Goal: Task Accomplishment & Management: Manage account settings

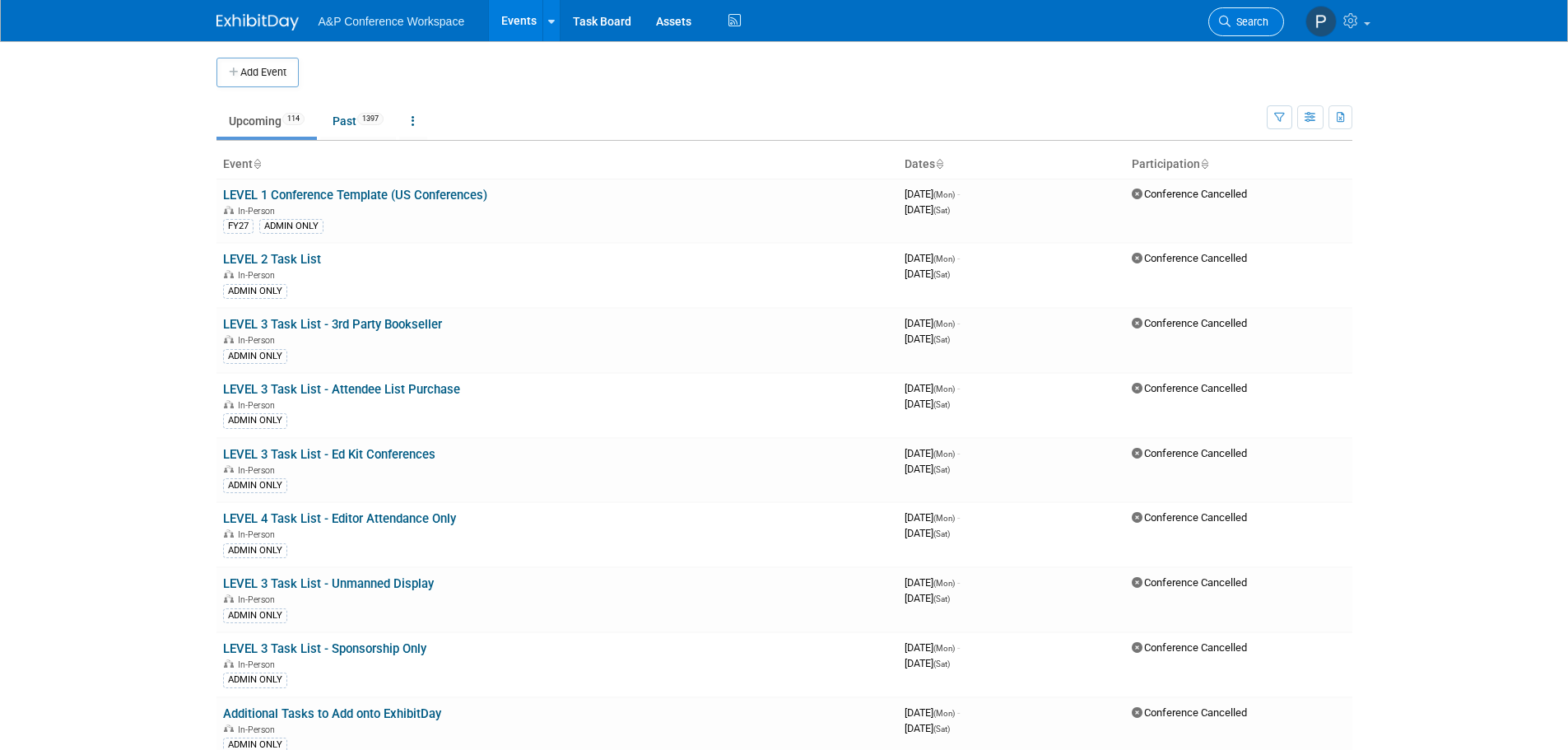
click at [1276, 20] on link "Search" at bounding box center [1246, 22] width 75 height 29
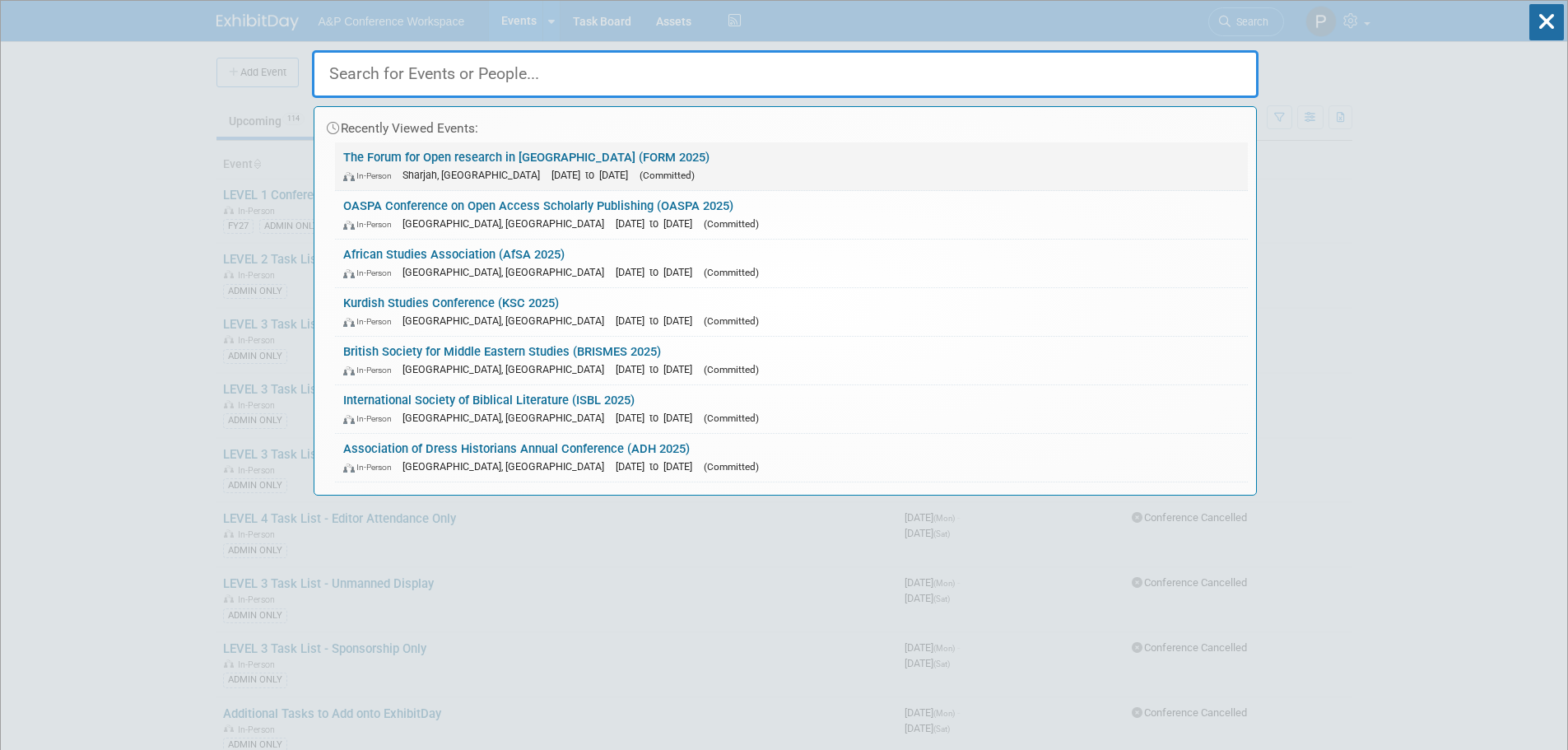
click at [496, 162] on link "The Forum for Open research in [GEOGRAPHIC_DATA] (FORM 2025) In-Person Sharjah,…" at bounding box center [792, 166] width 913 height 47
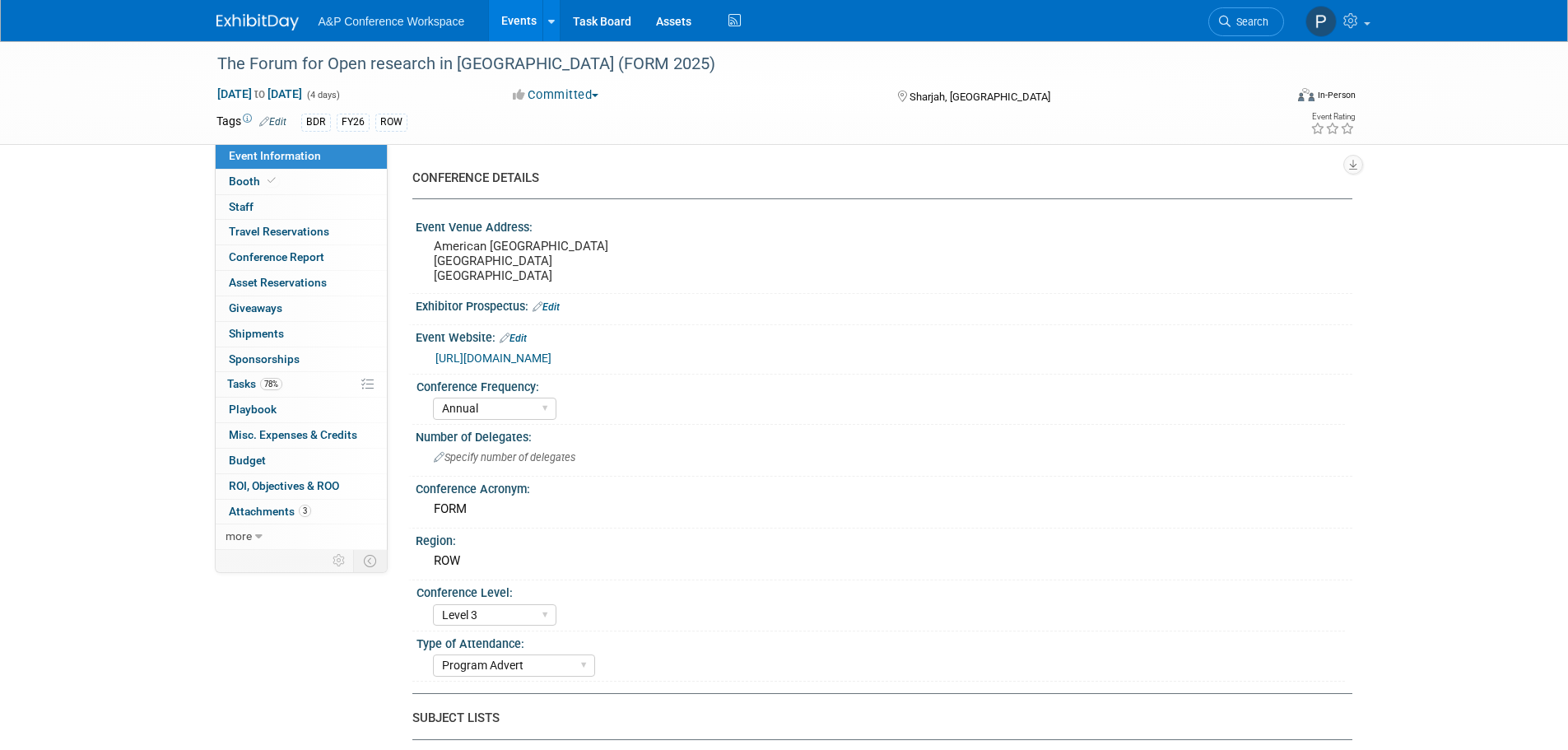
select select "Annual"
select select "Level 3"
select select "Program Advert"
select select "Libraries"
select select "Bloomsbury Digital Resources"
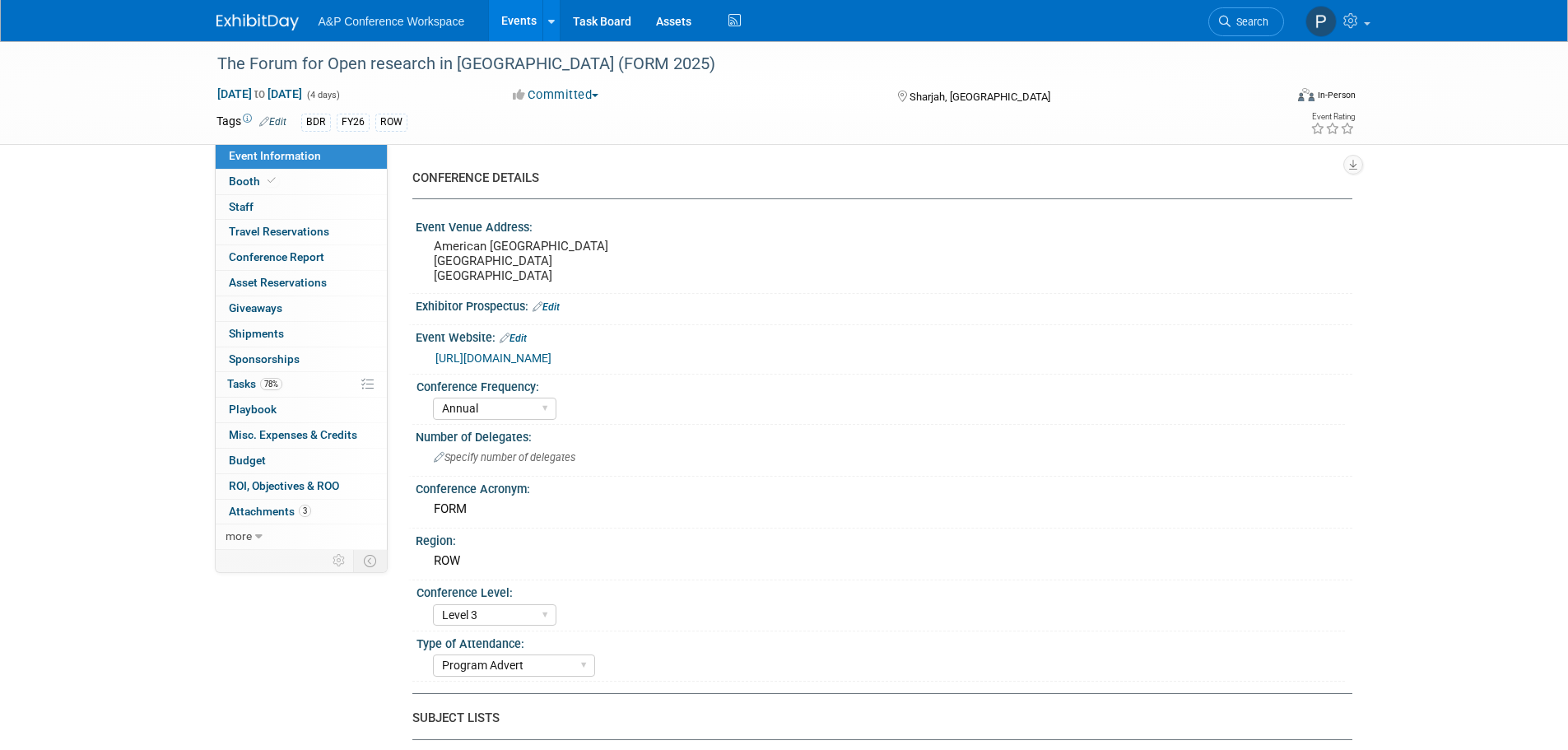
select select "Hannah Siegel"
select select "Phoebe Murphy-Dunn"
select select "Michelle Kelly"
select select "Open Access Awareness​"
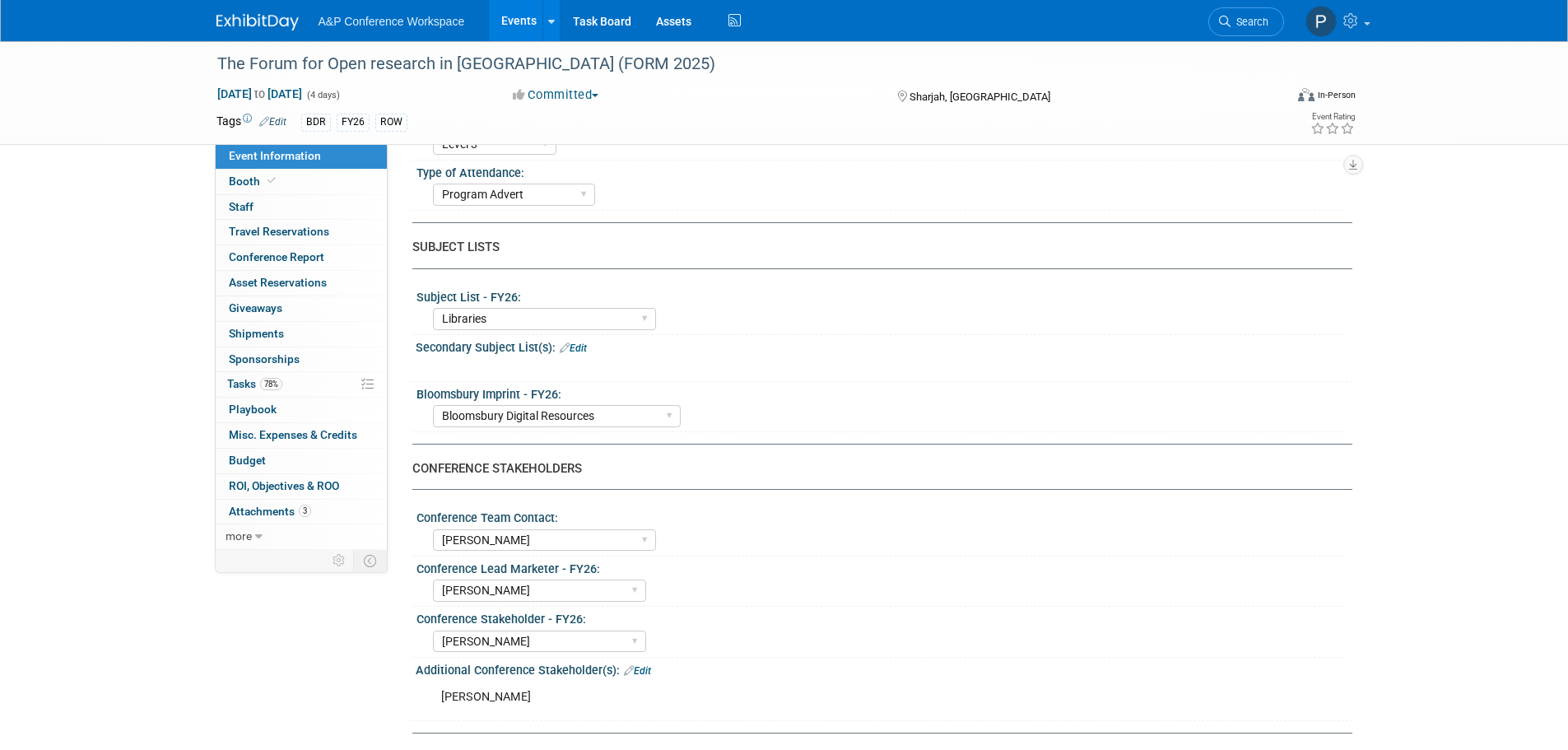
scroll to position [247, 0]
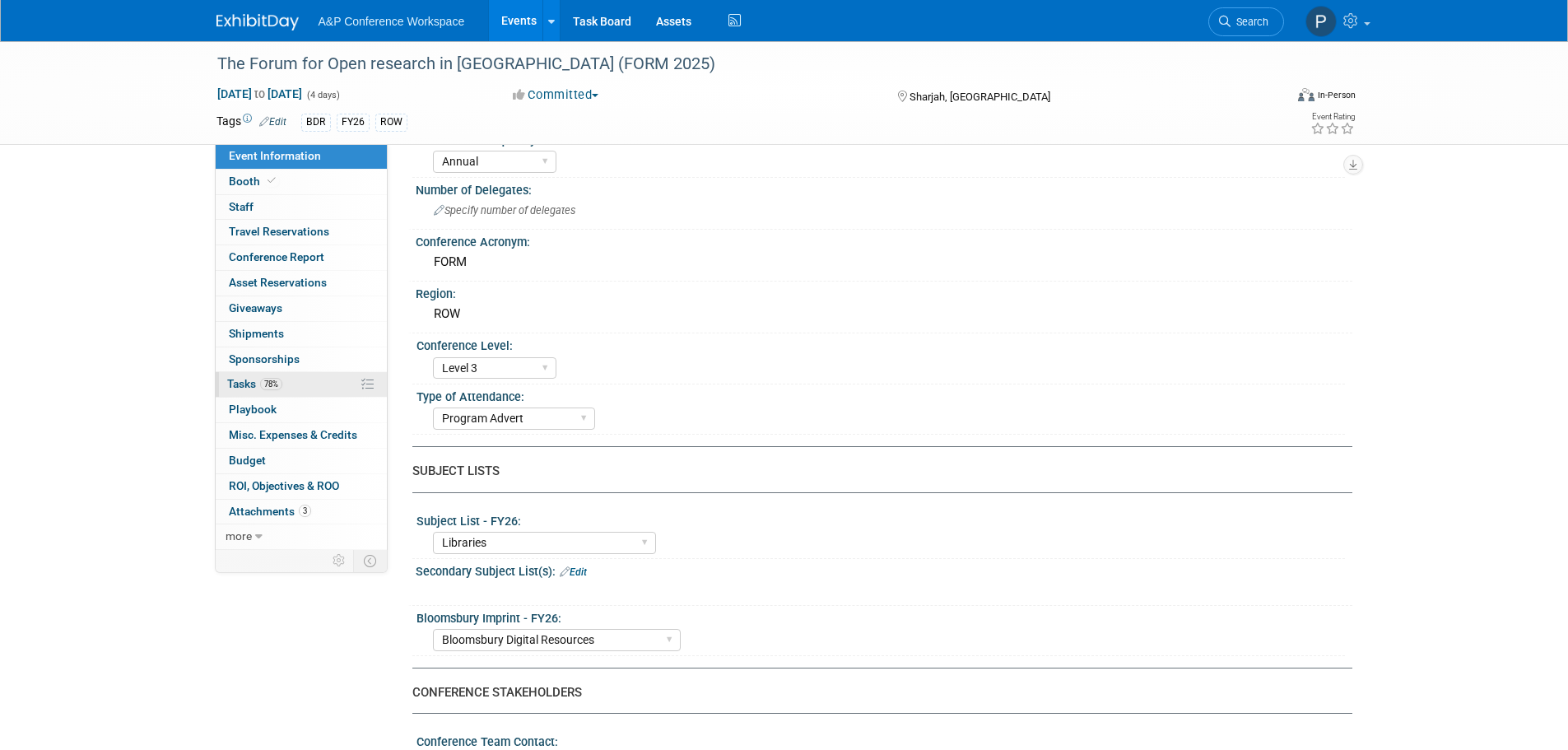
click at [262, 382] on span "78%" at bounding box center [271, 384] width 22 height 13
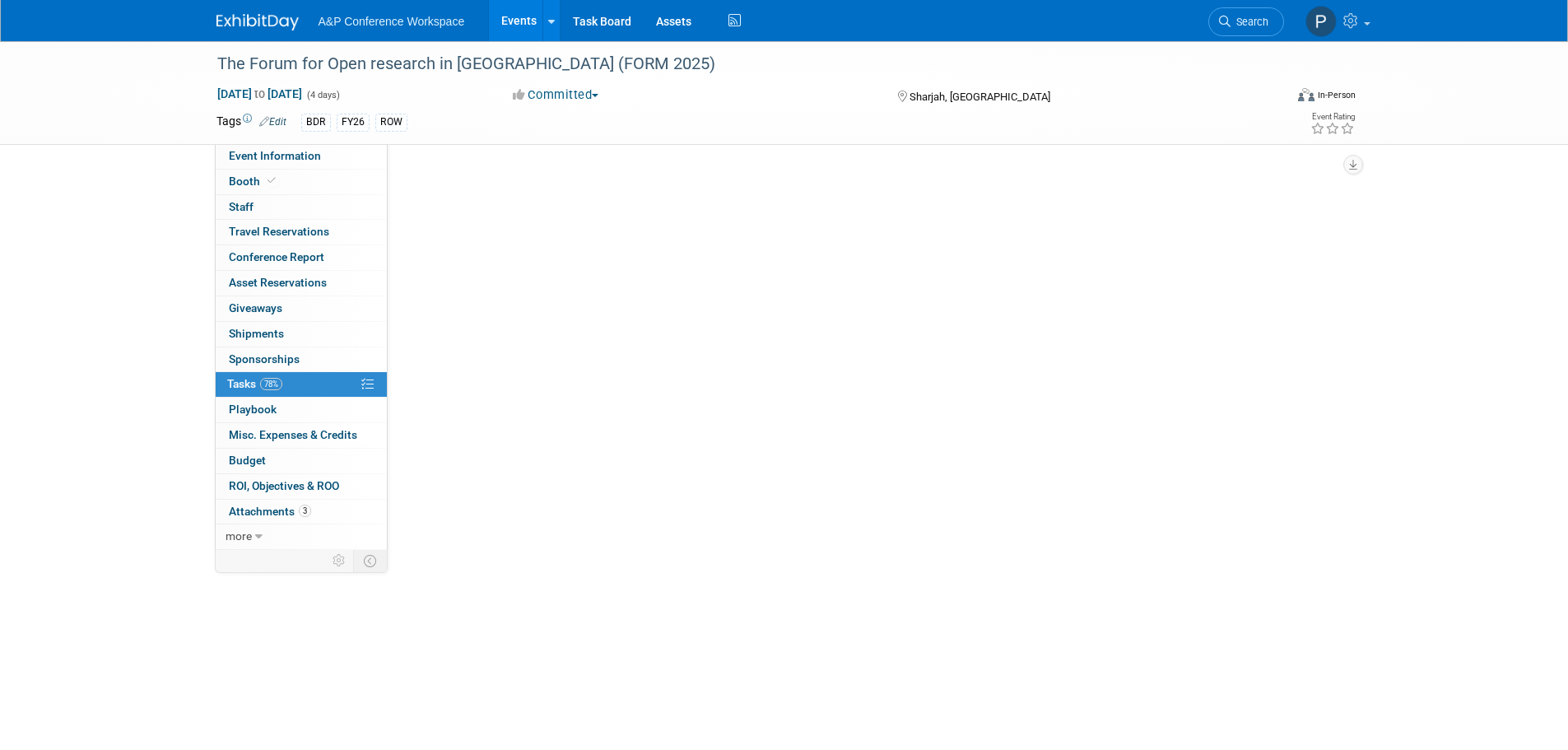
scroll to position [0, 0]
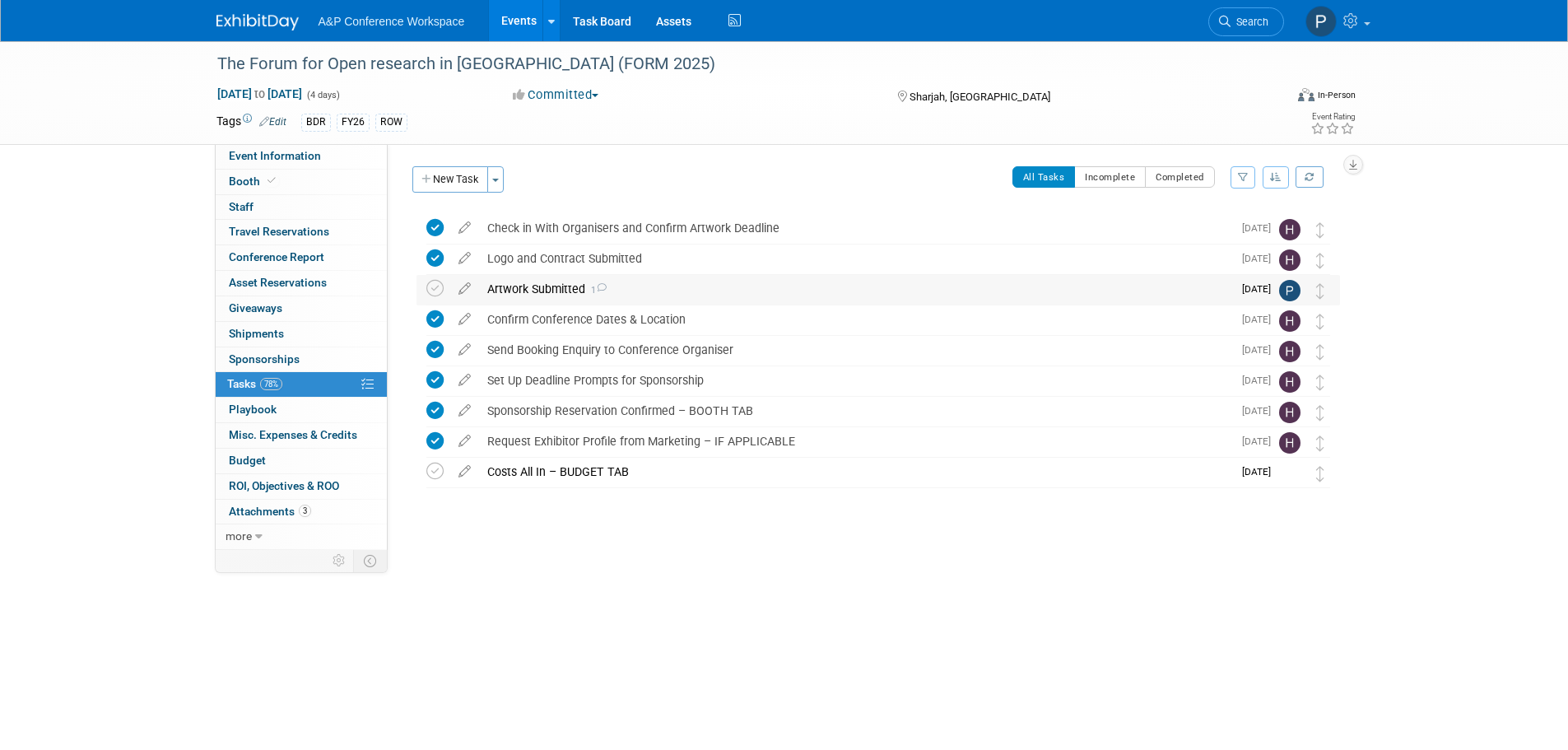
click at [509, 293] on div "Artwork Submitted 1" at bounding box center [855, 289] width 753 height 28
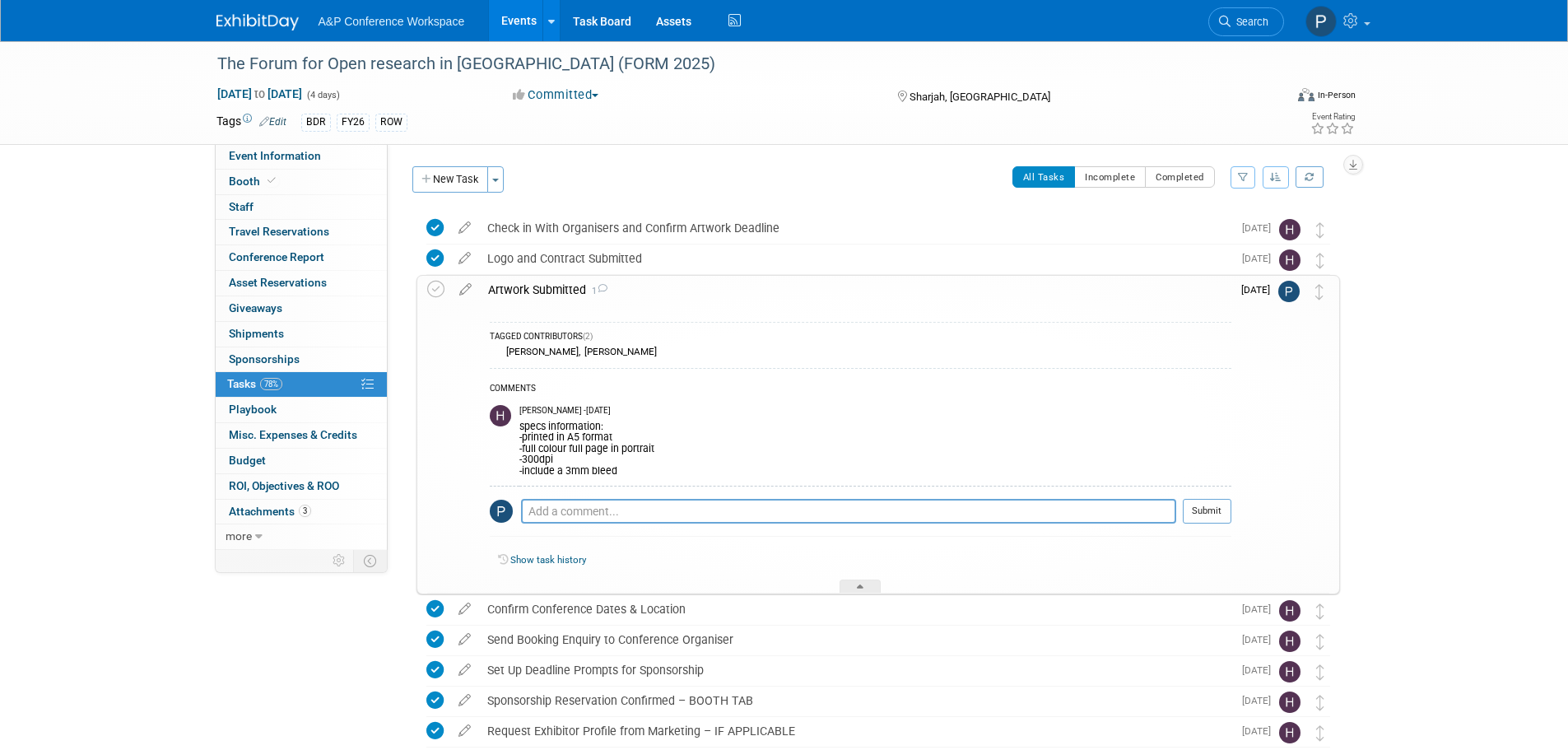
click at [602, 286] on icon at bounding box center [602, 289] width 11 height 9
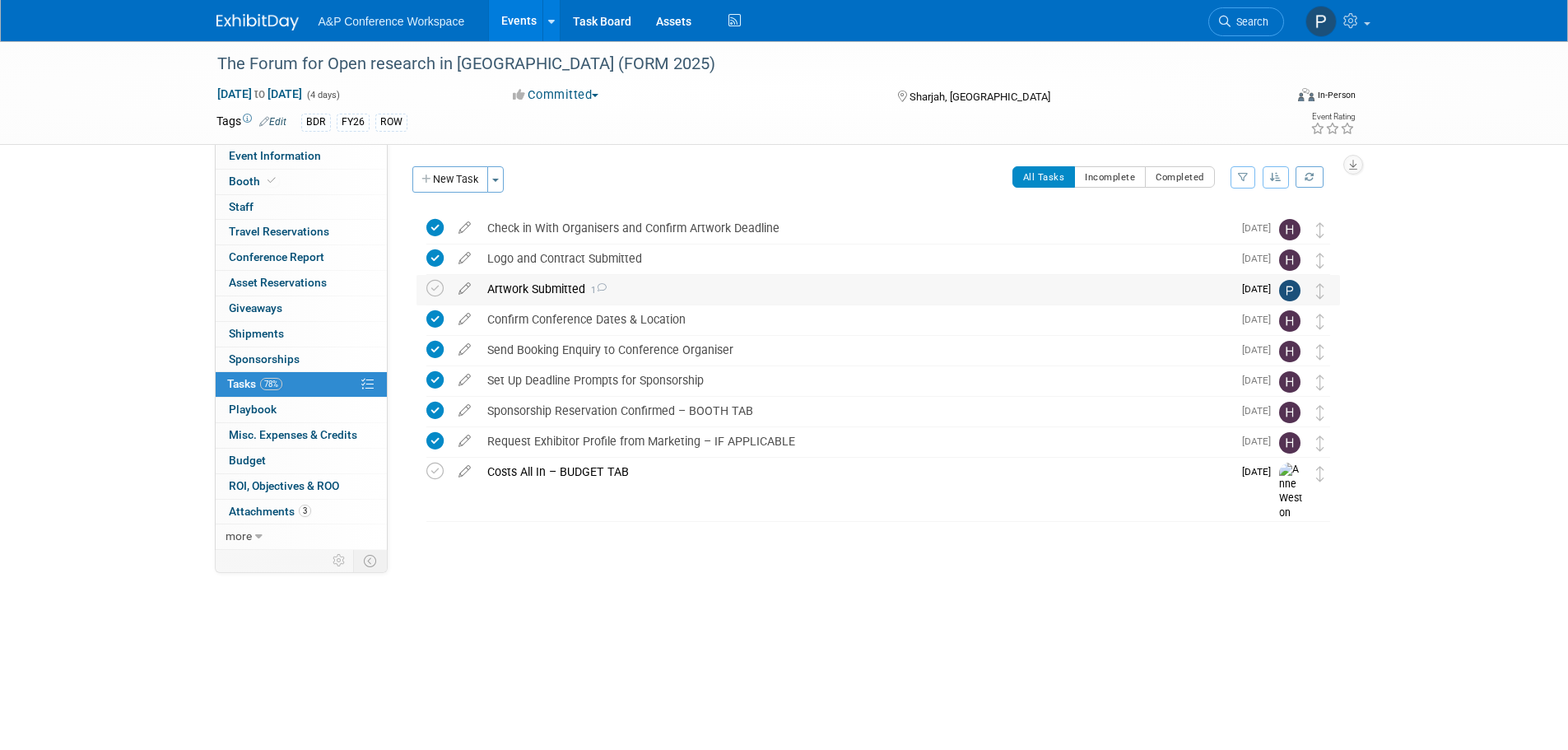
click at [602, 286] on icon at bounding box center [602, 288] width 11 height 9
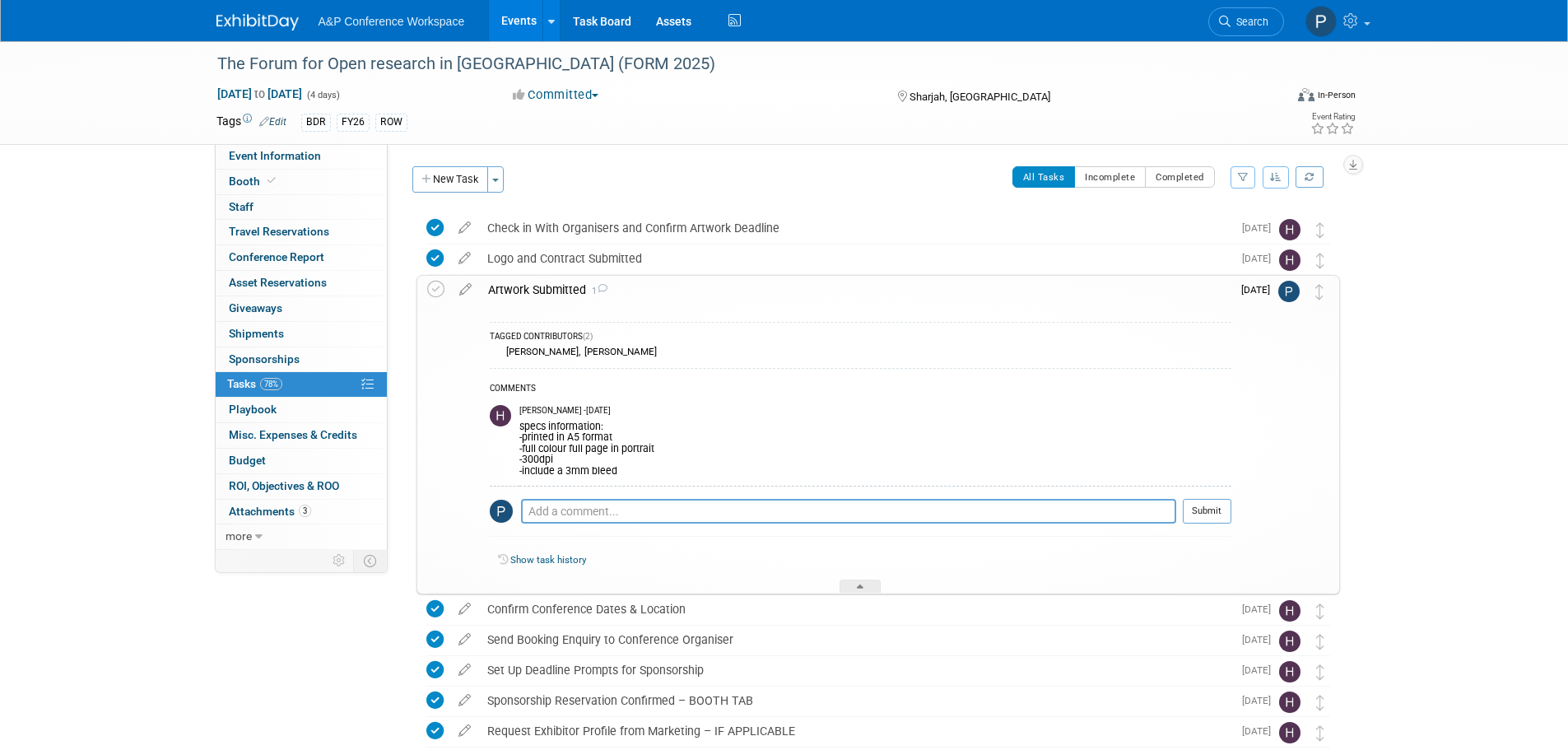
click at [539, 297] on div "Artwork Submitted 1" at bounding box center [855, 289] width 751 height 28
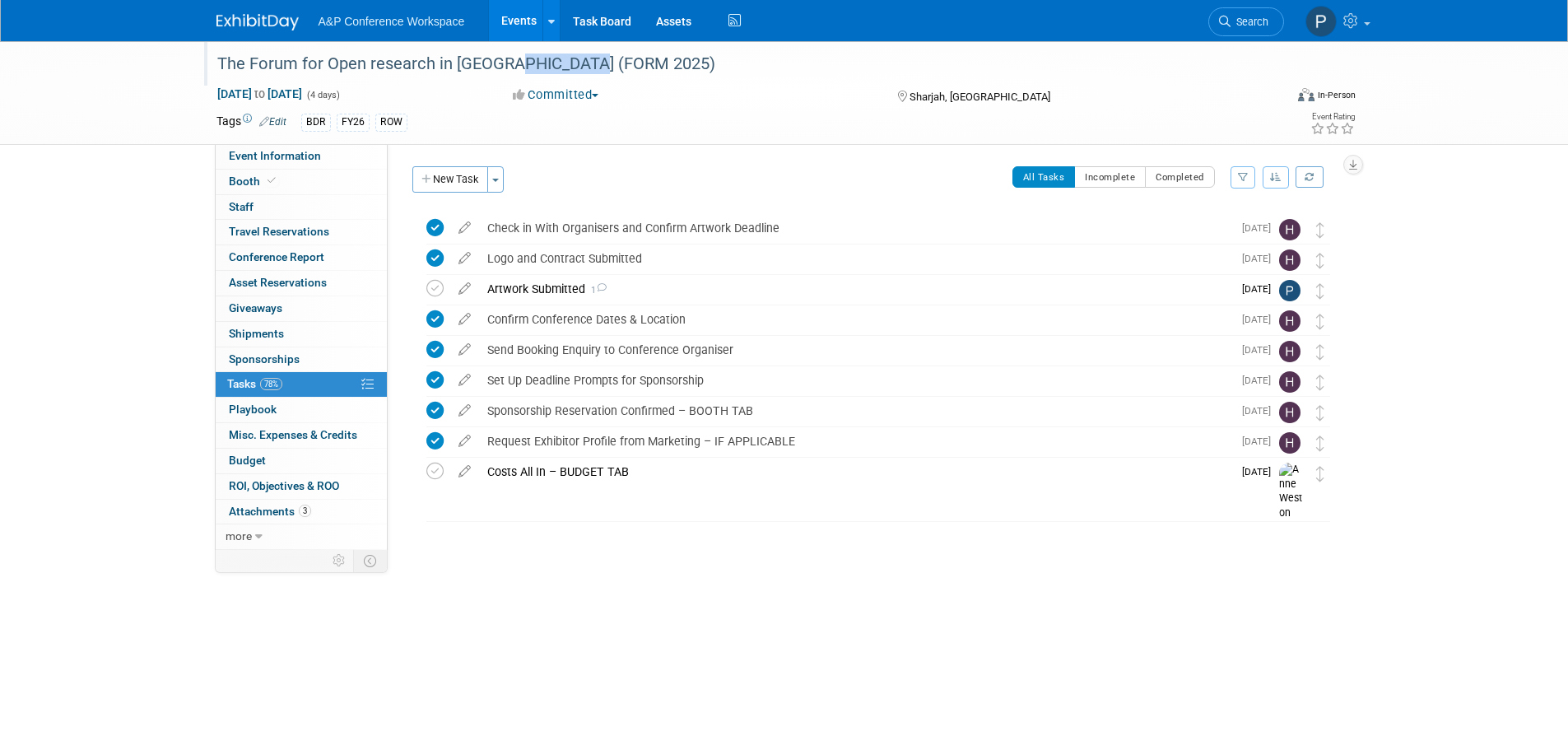
drag, startPoint x: 597, startPoint y: 63, endPoint x: 513, endPoint y: 63, distance: 84.0
click at [513, 63] on div "The Forum for Open research in [GEOGRAPHIC_DATA] (FORM 2025)" at bounding box center [735, 64] width 1048 height 30
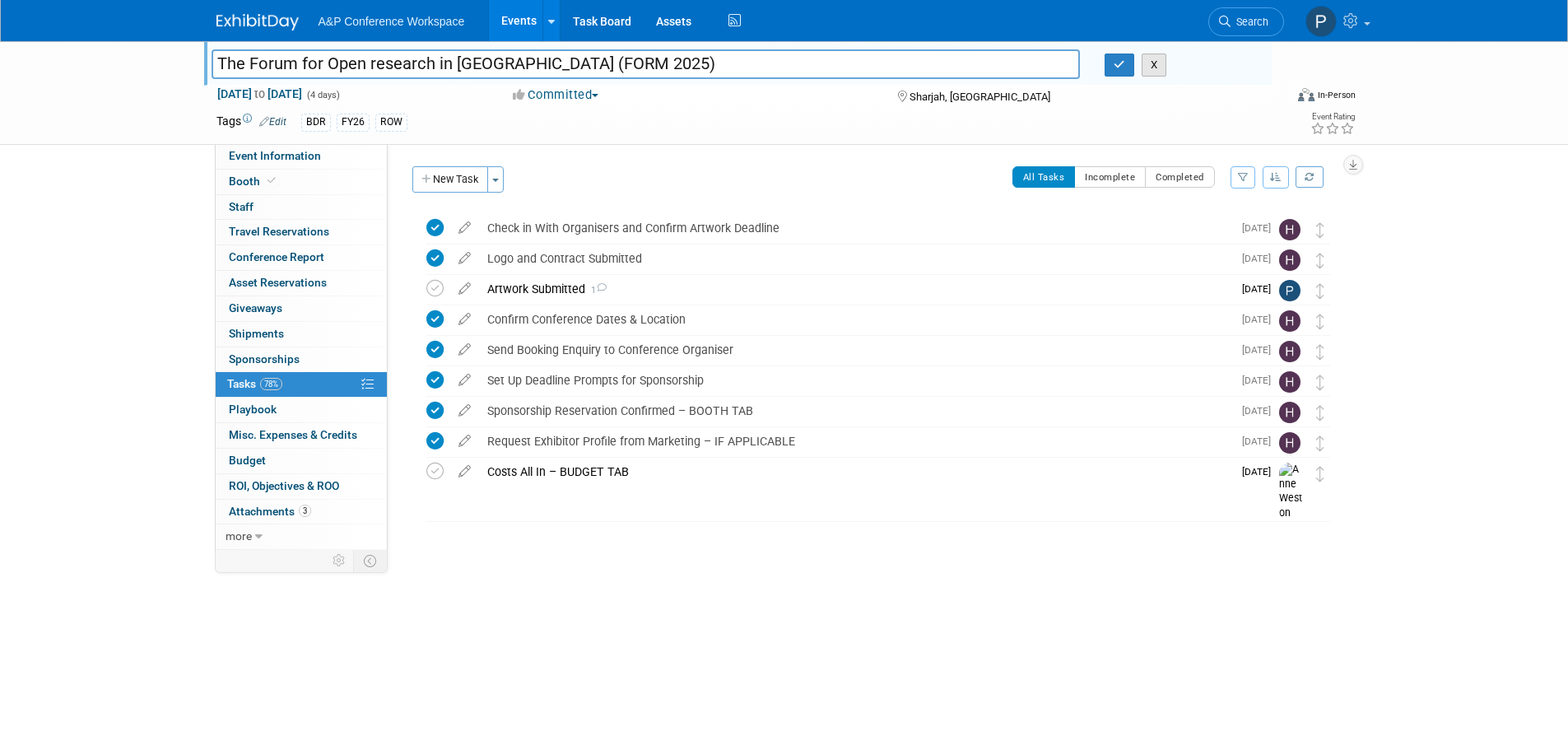
click at [1154, 74] on button "X" at bounding box center [1155, 65] width 25 height 23
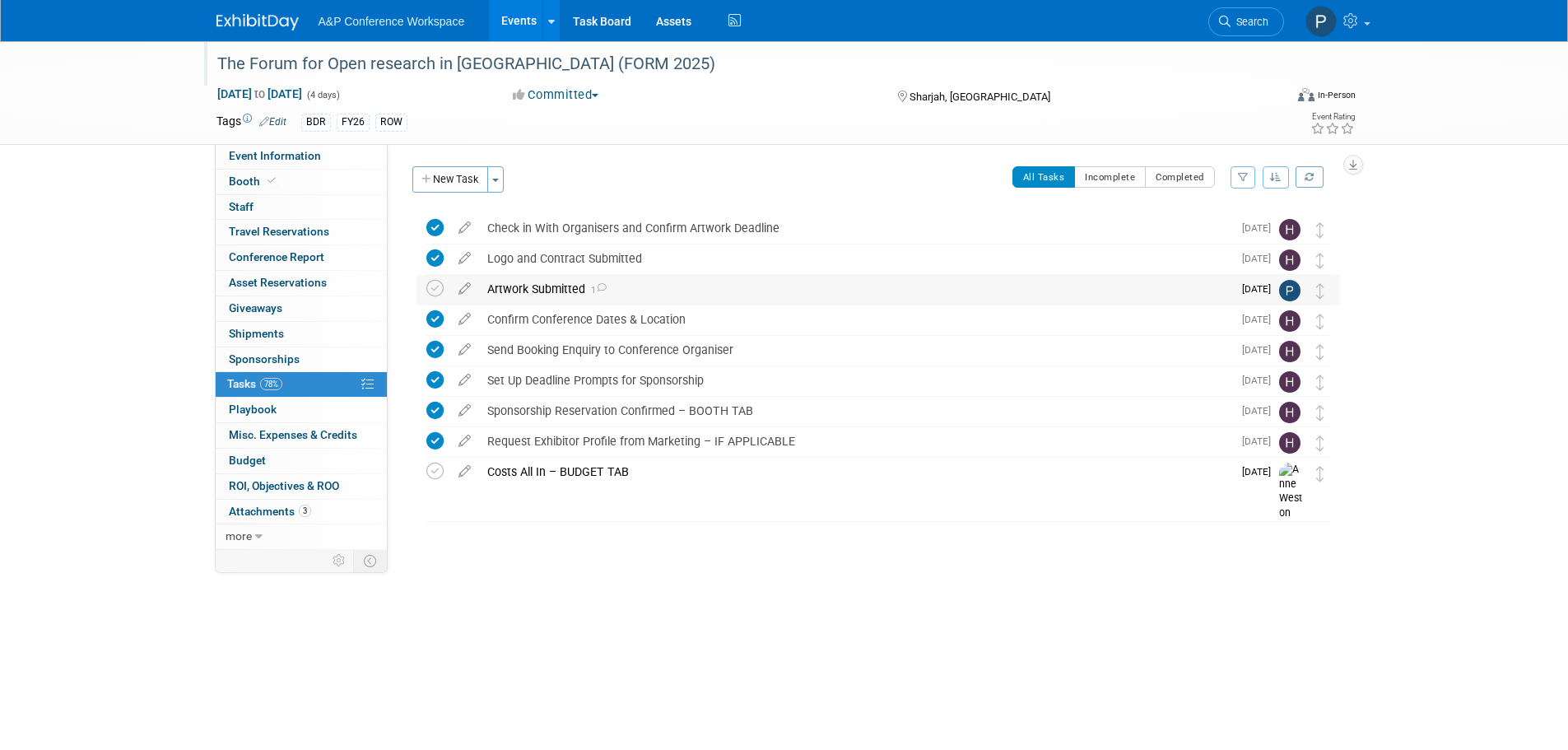
click at [742, 287] on div "Artwork Submitted 1" at bounding box center [855, 289] width 753 height 28
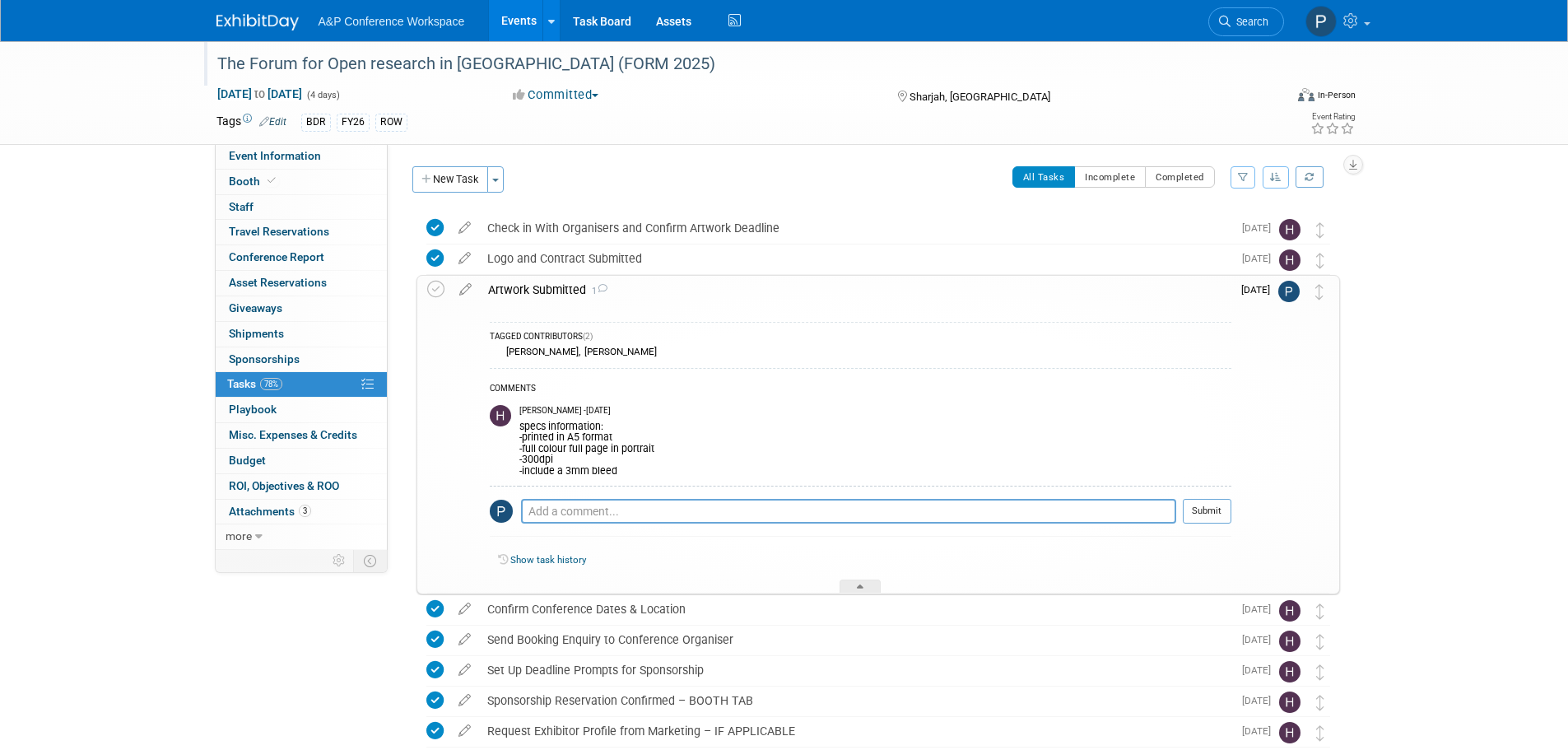
click at [742, 287] on div "Artwork Submitted 1" at bounding box center [855, 289] width 751 height 28
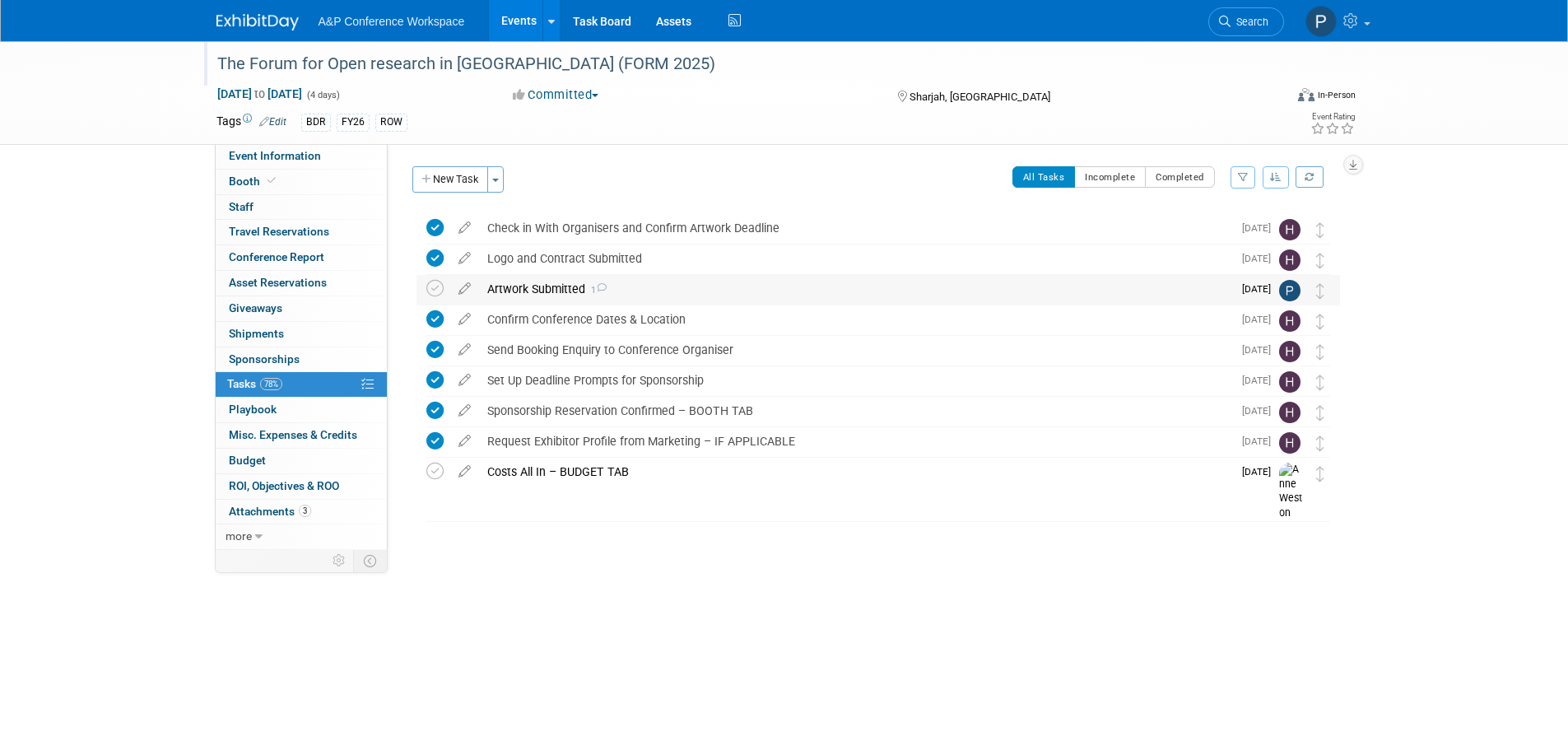
click at [1288, 295] on img at bounding box center [1290, 290] width 22 height 22
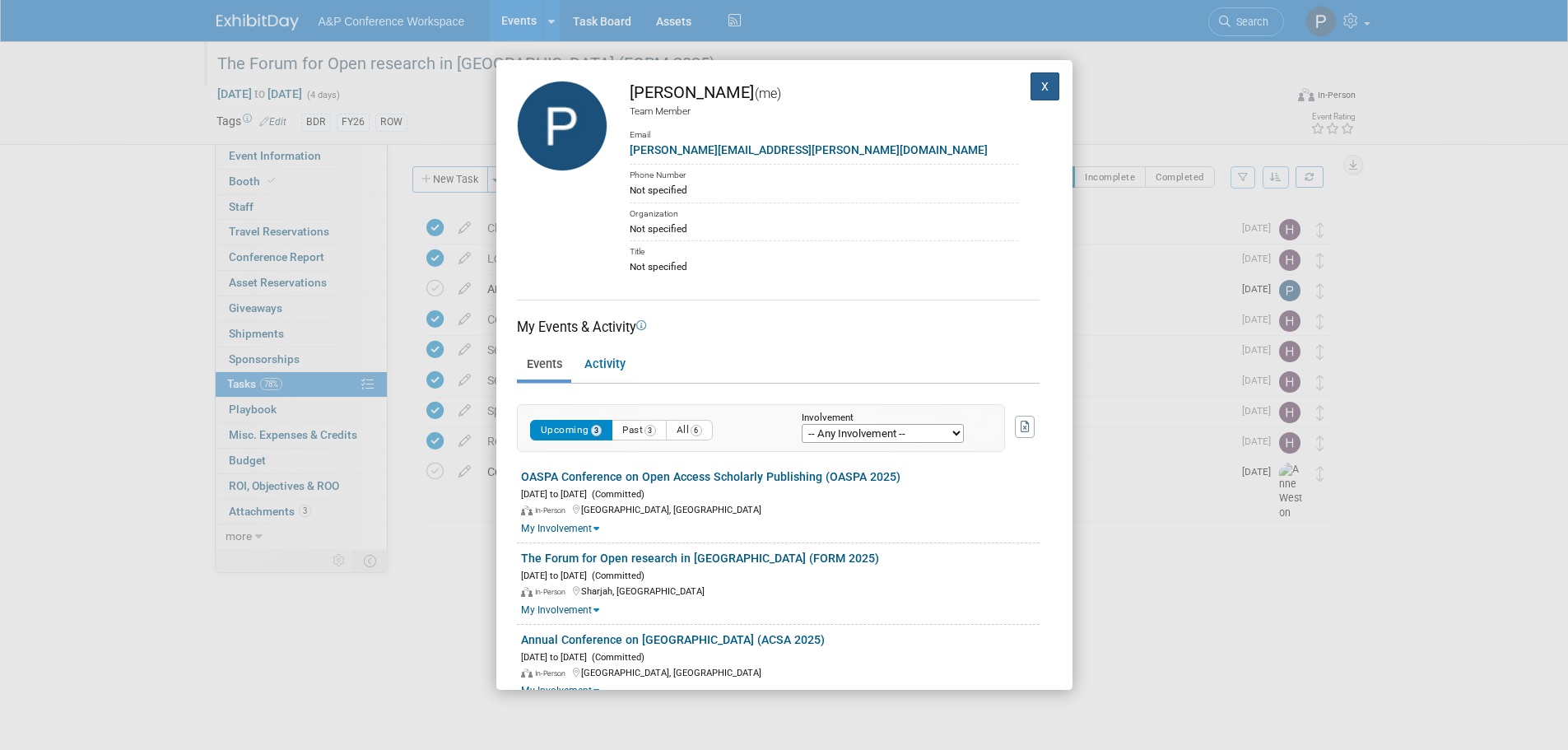
click at [1031, 85] on button "X" at bounding box center [1045, 86] width 30 height 28
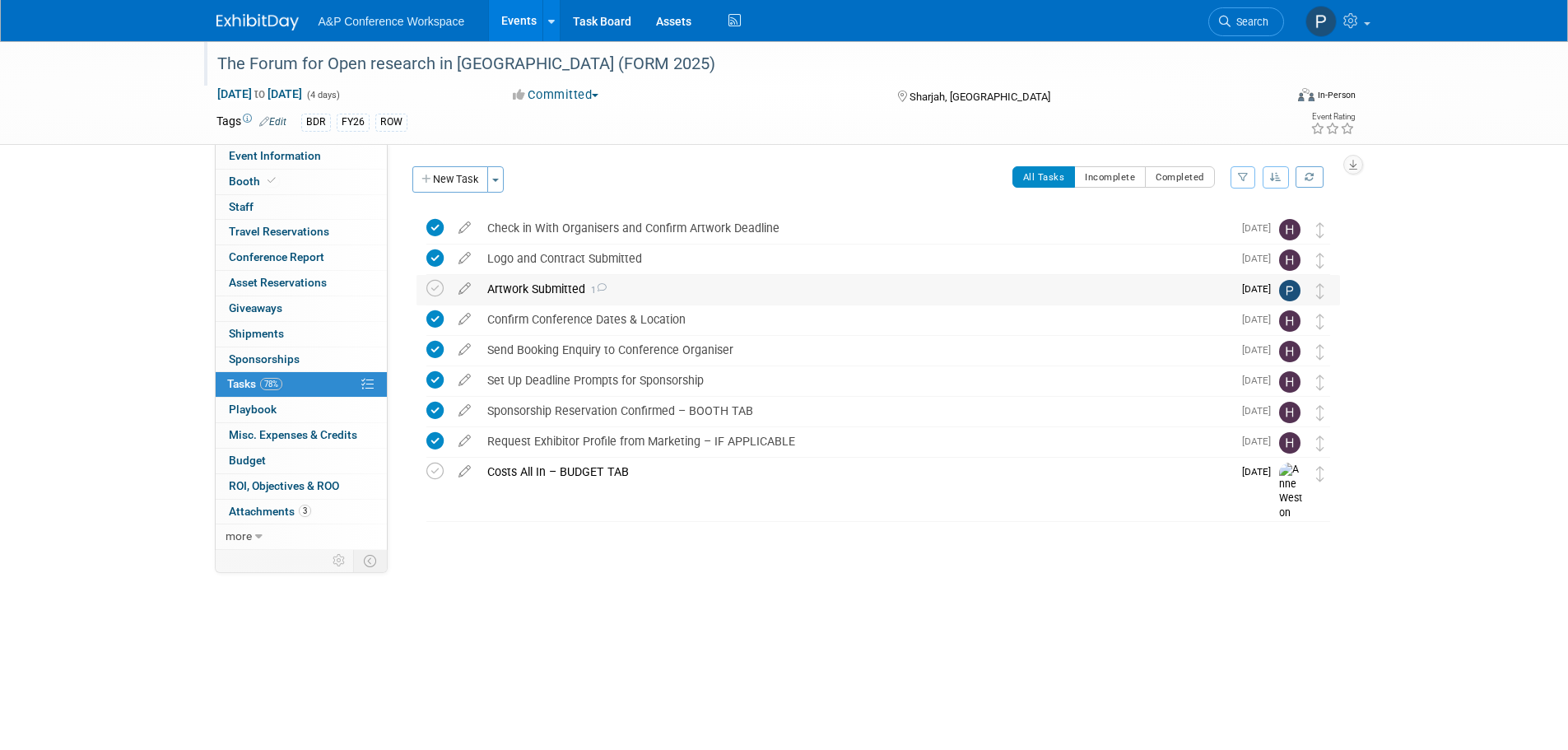
click at [615, 280] on div "Artwork Submitted 1" at bounding box center [855, 289] width 753 height 28
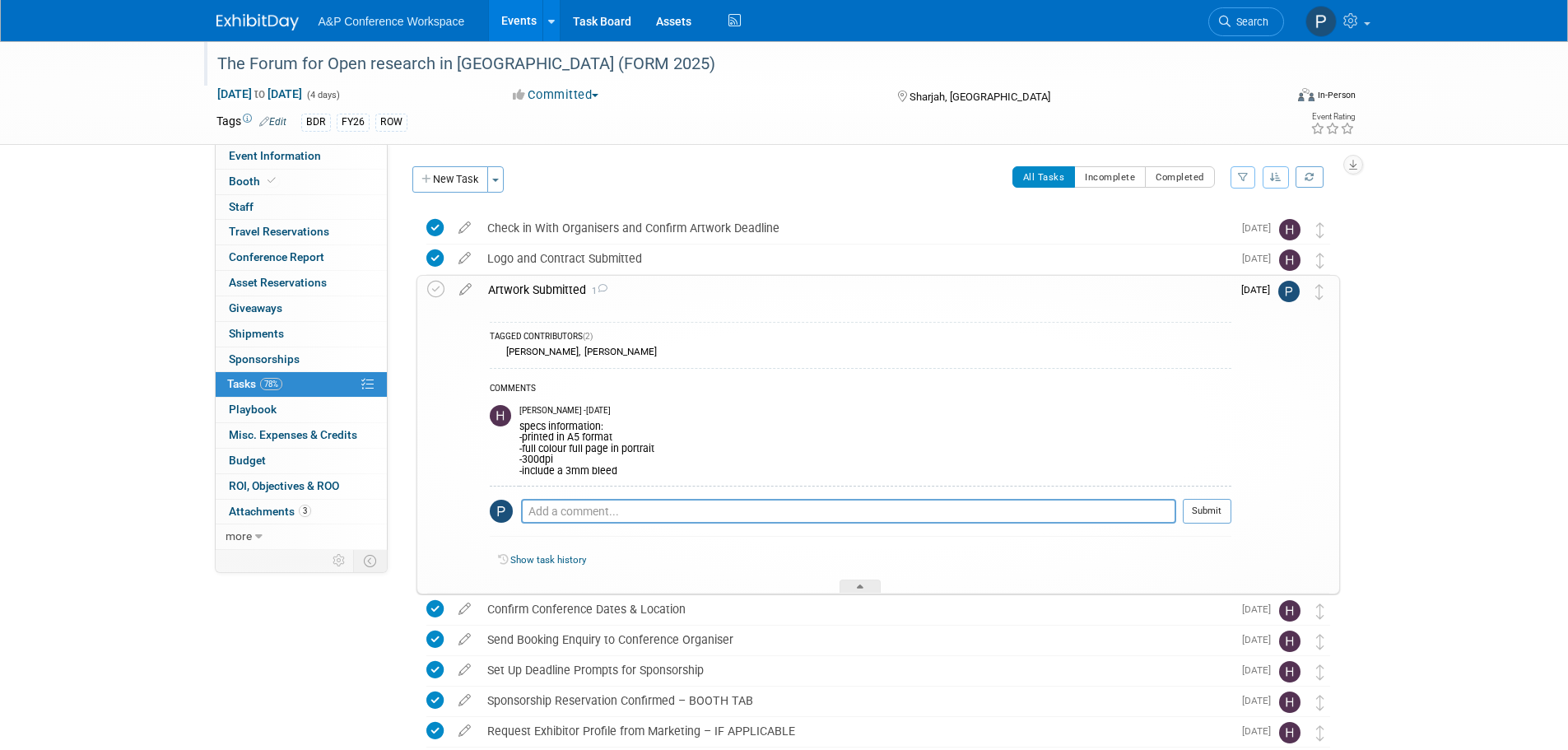
click at [1285, 290] on img at bounding box center [1289, 291] width 22 height 22
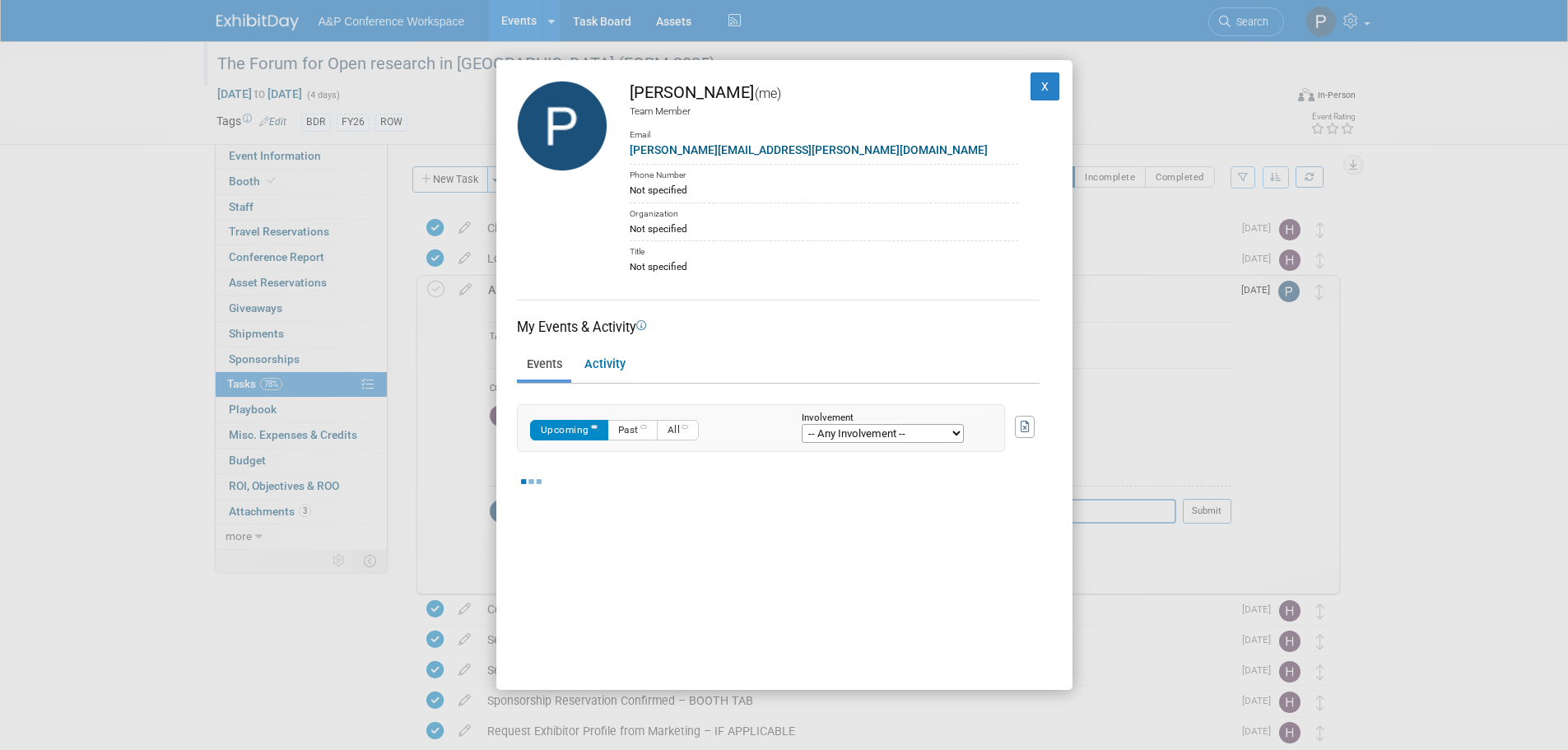
click at [564, 114] on img at bounding box center [562, 125] width 91 height 91
click at [1035, 88] on button "X" at bounding box center [1045, 86] width 30 height 28
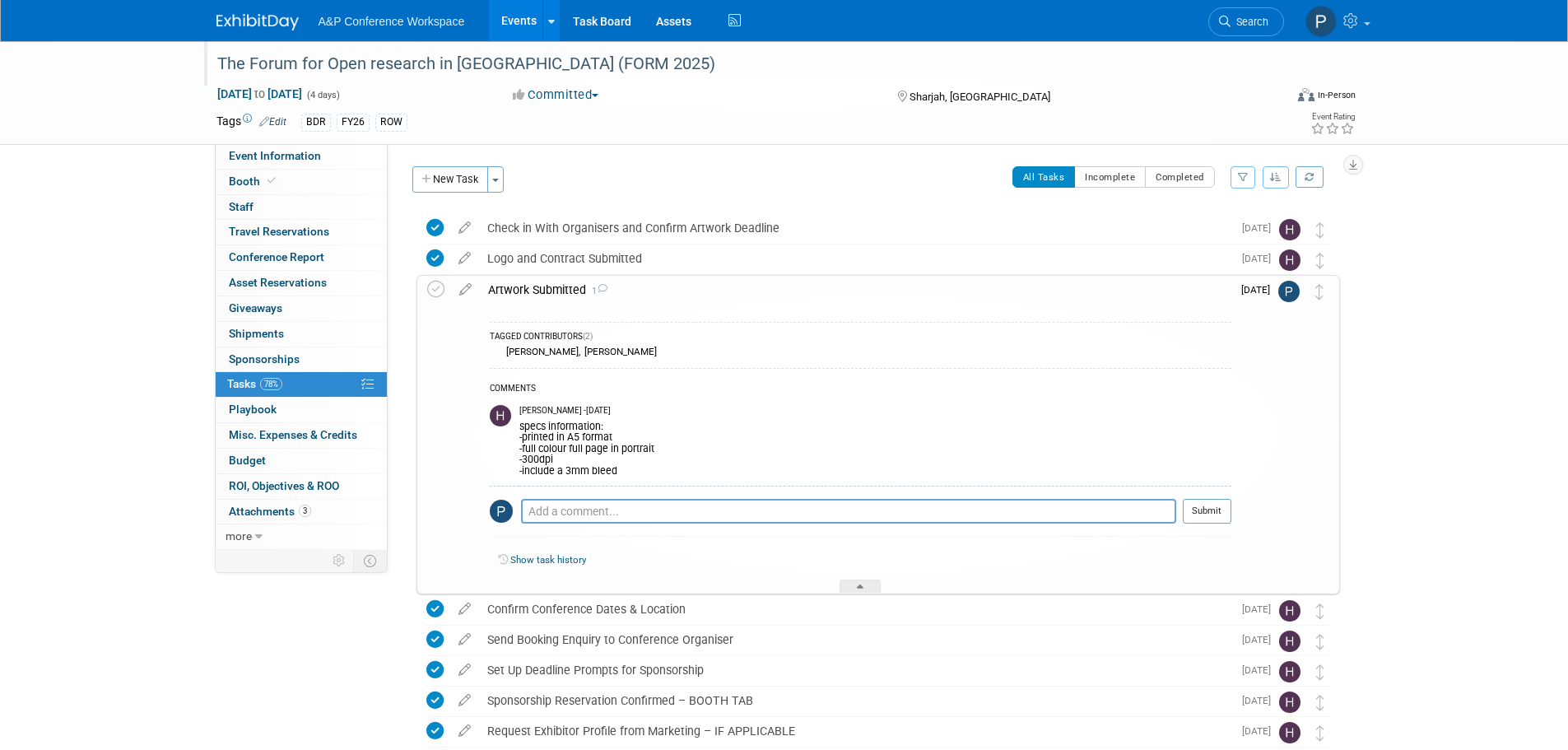
click at [466, 288] on icon at bounding box center [465, 286] width 29 height 21
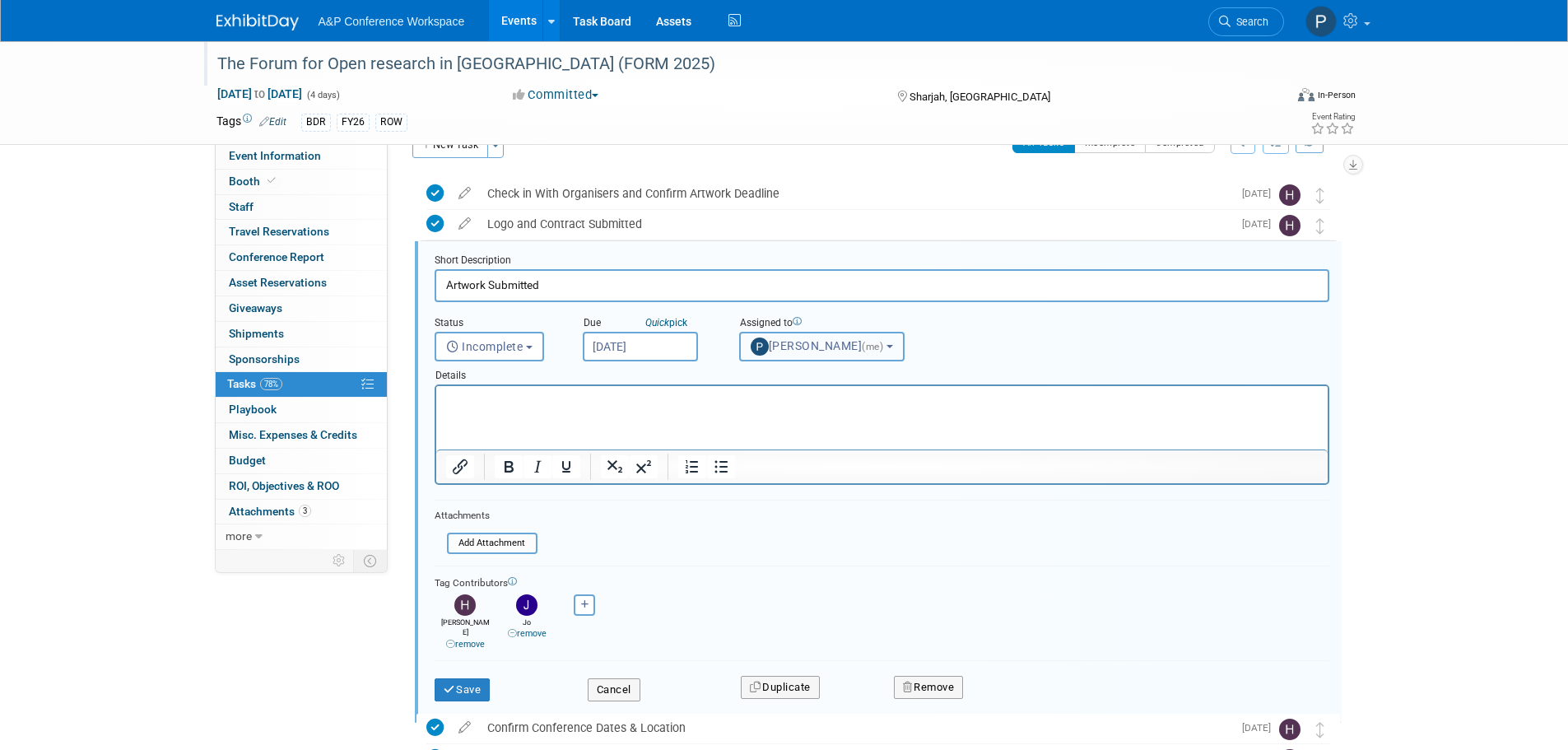
click at [893, 348] on b "button" at bounding box center [889, 347] width 6 height 4
click at [841, 392] on input "text" at bounding box center [868, 385] width 247 height 28
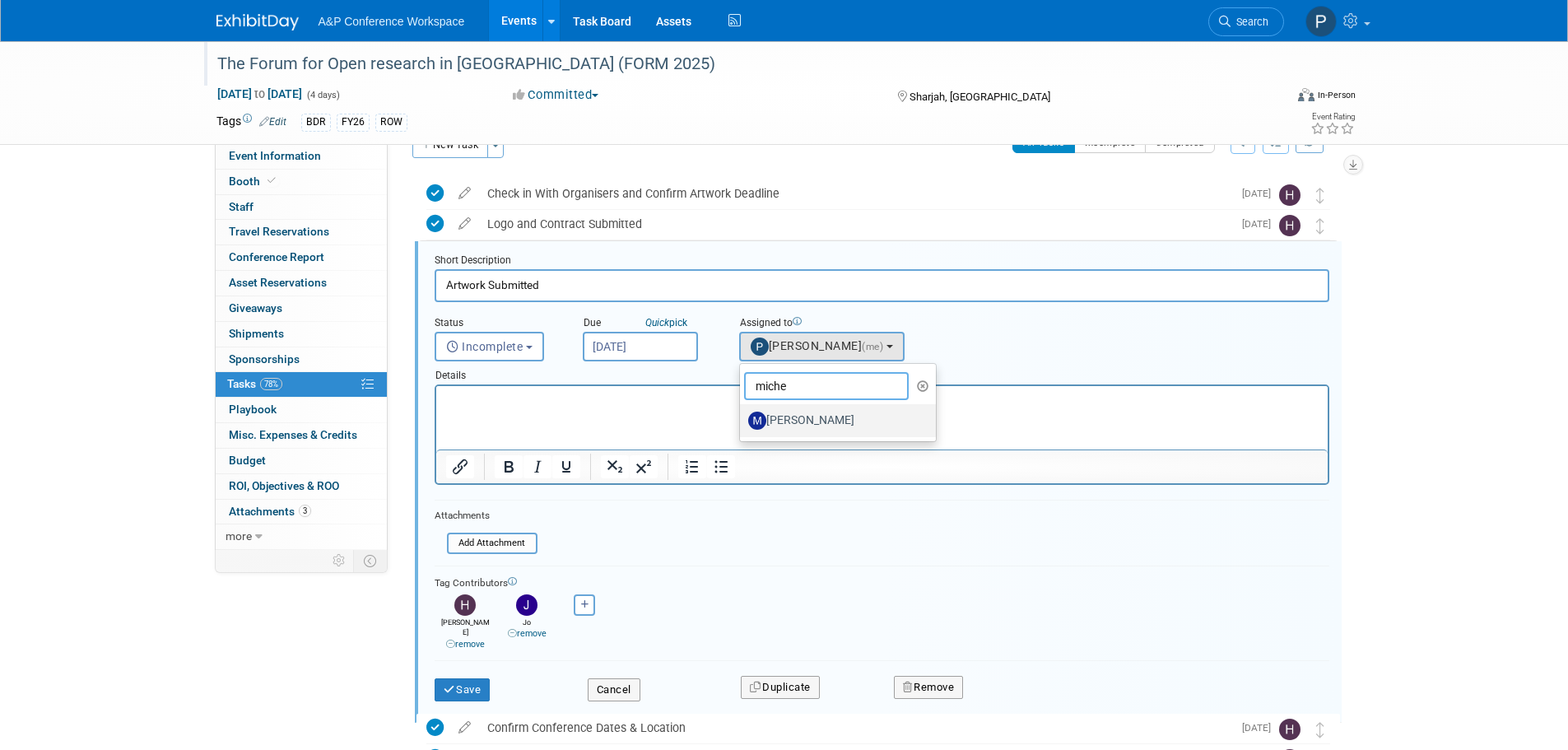
type input "miche"
click at [814, 418] on label "Michelle Kelly" at bounding box center [835, 420] width 172 height 26
click at [742, 418] on input "Michelle Kelly" at bounding box center [737, 418] width 11 height 11
select select "0d676a77-9155-4600-aca5-5991c4237af6"
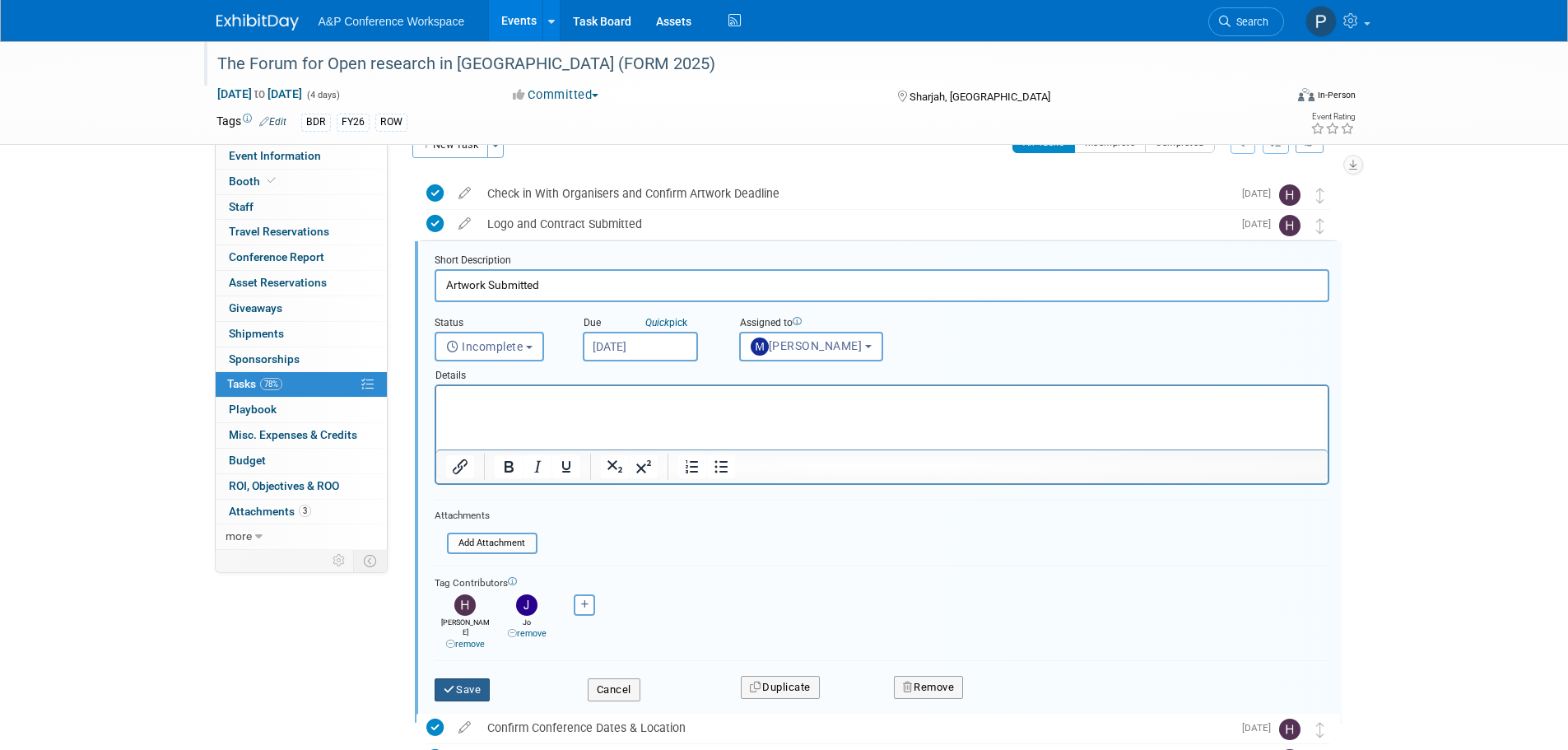
click at [463, 681] on button "Save" at bounding box center [463, 690] width 56 height 23
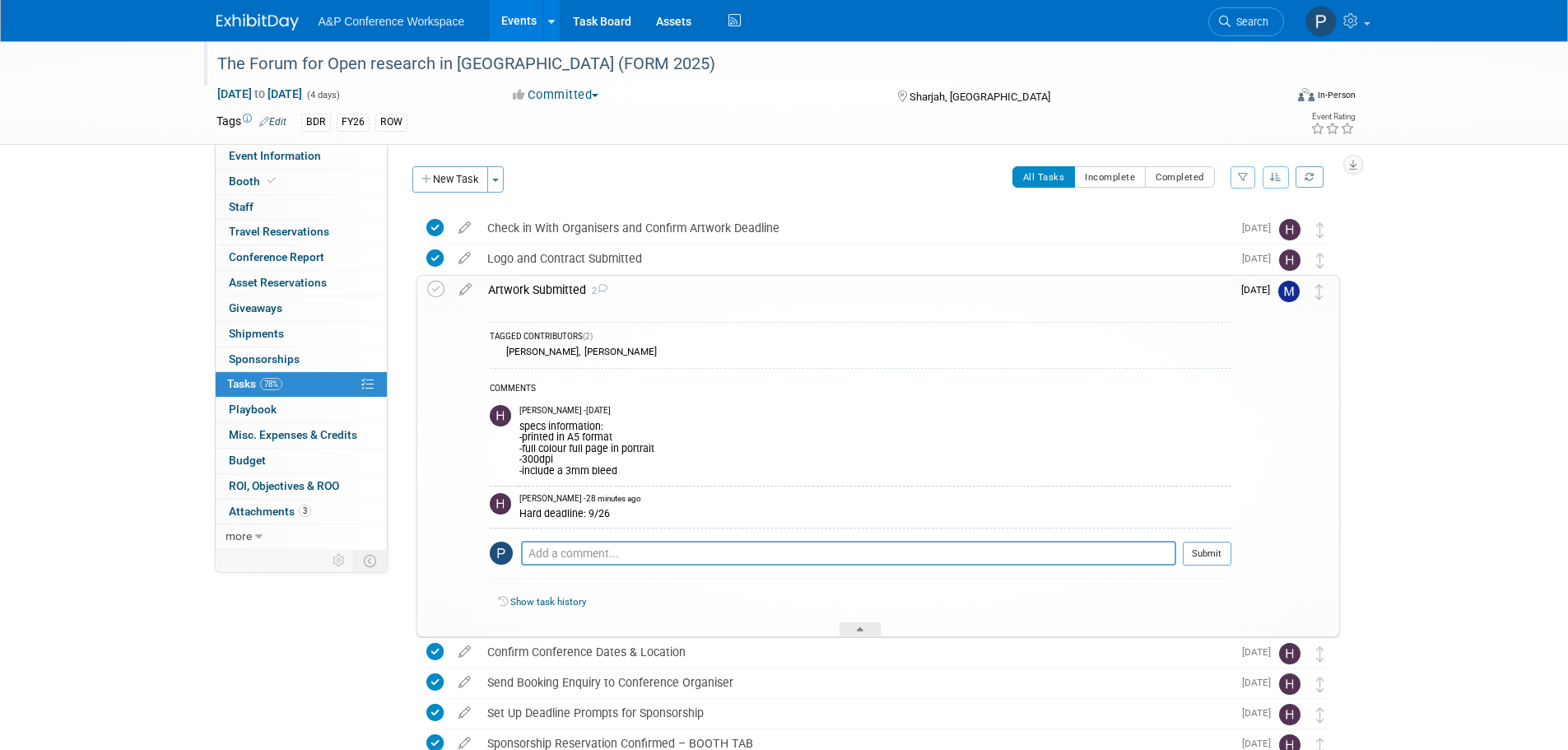
click at [565, 289] on div "Artwork Submitted 2" at bounding box center [855, 289] width 751 height 28
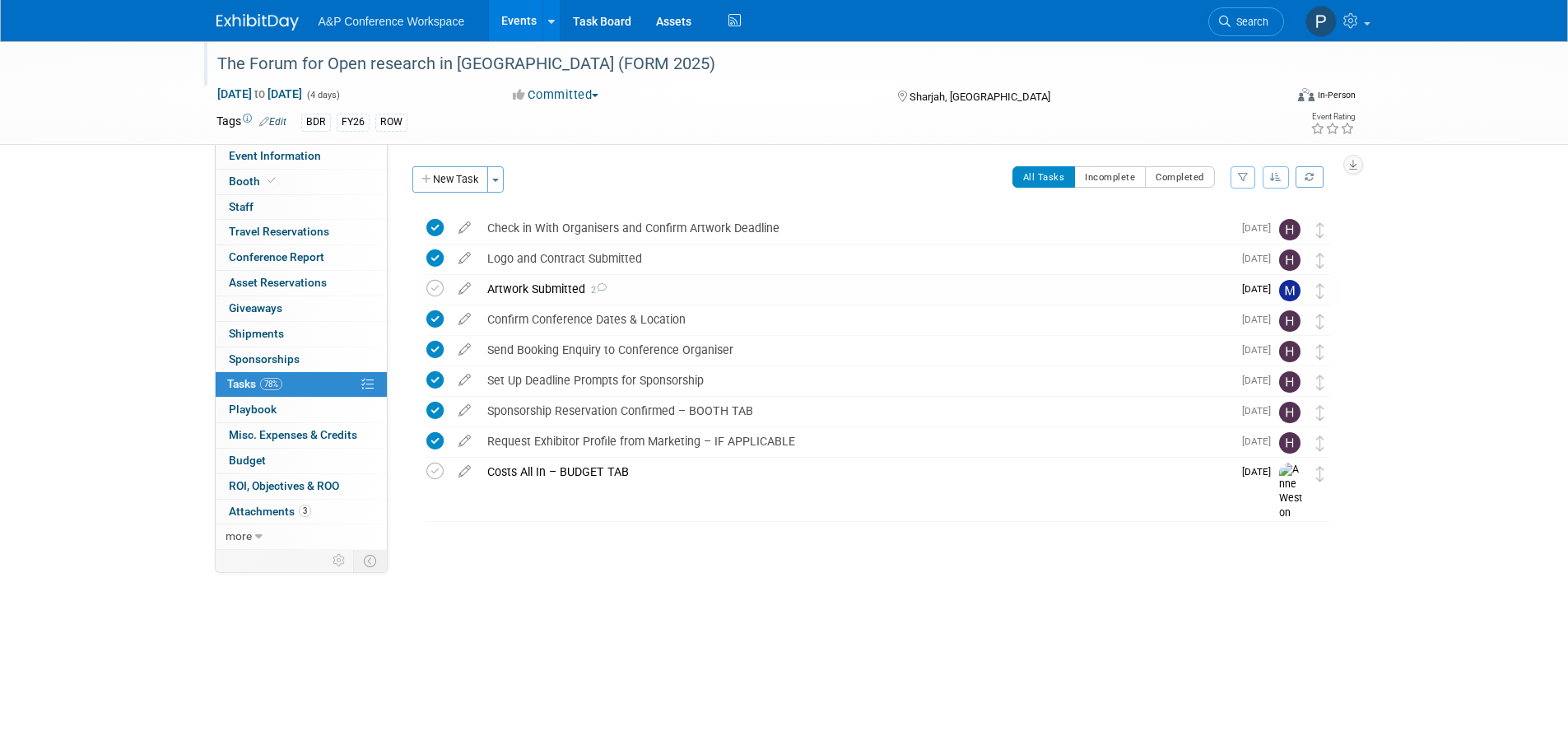
click at [519, 287] on div "Artwork Submitted 2" at bounding box center [855, 289] width 753 height 28
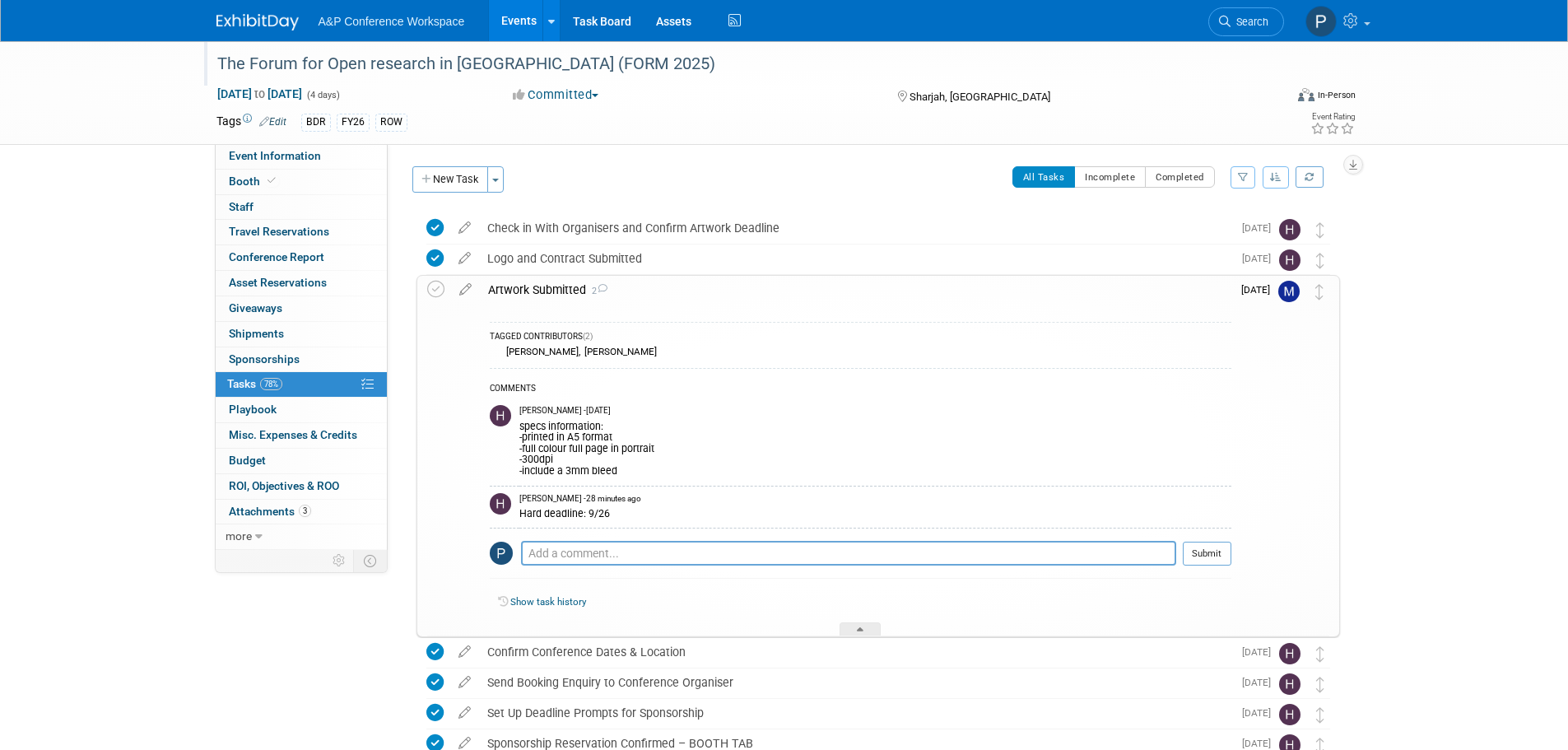
click at [597, 290] on span "2" at bounding box center [597, 291] width 22 height 11
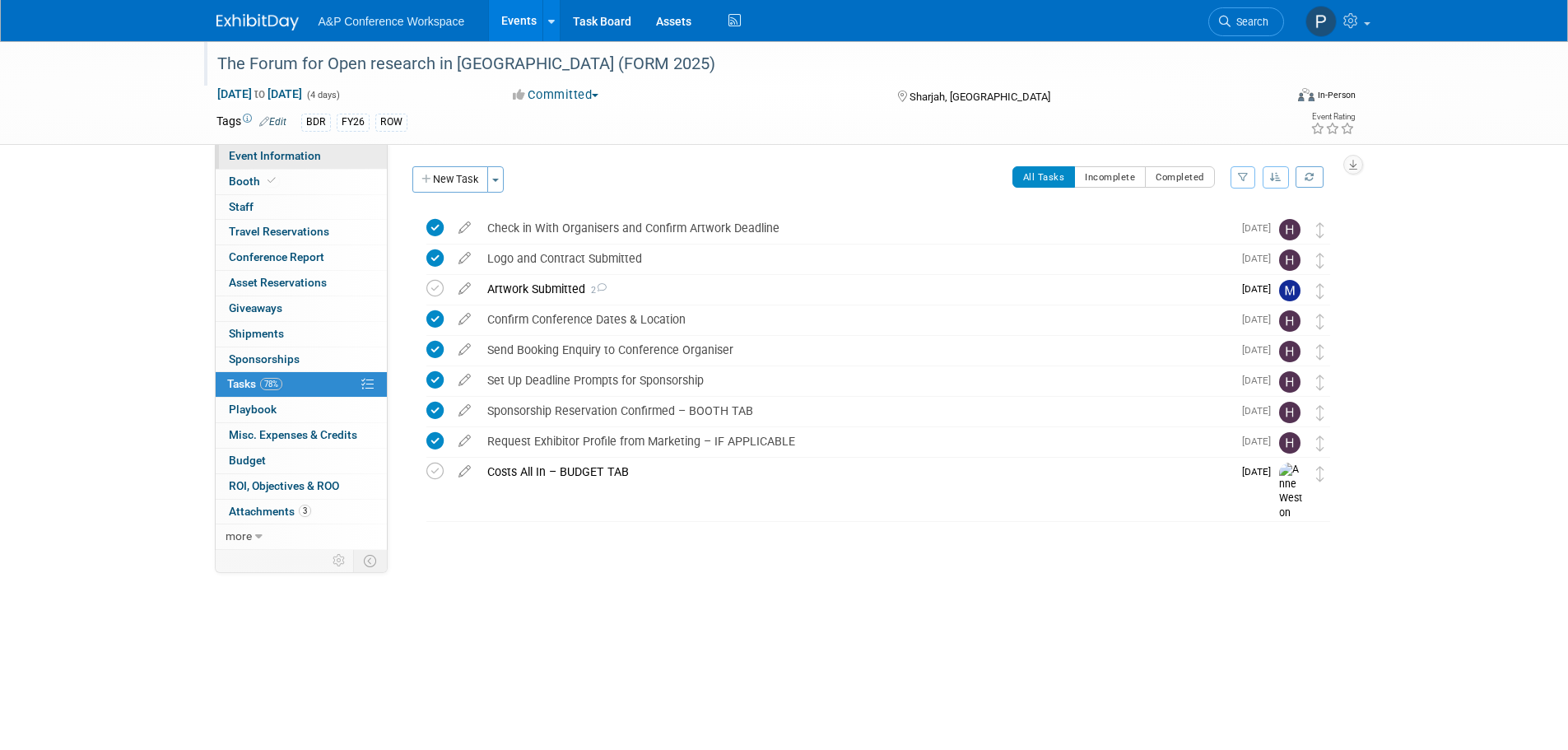
click at [273, 158] on span "Event Information" at bounding box center [274, 155] width 92 height 13
select select "Annual"
select select "Level 3"
select select "Program Advert"
select select "Libraries"
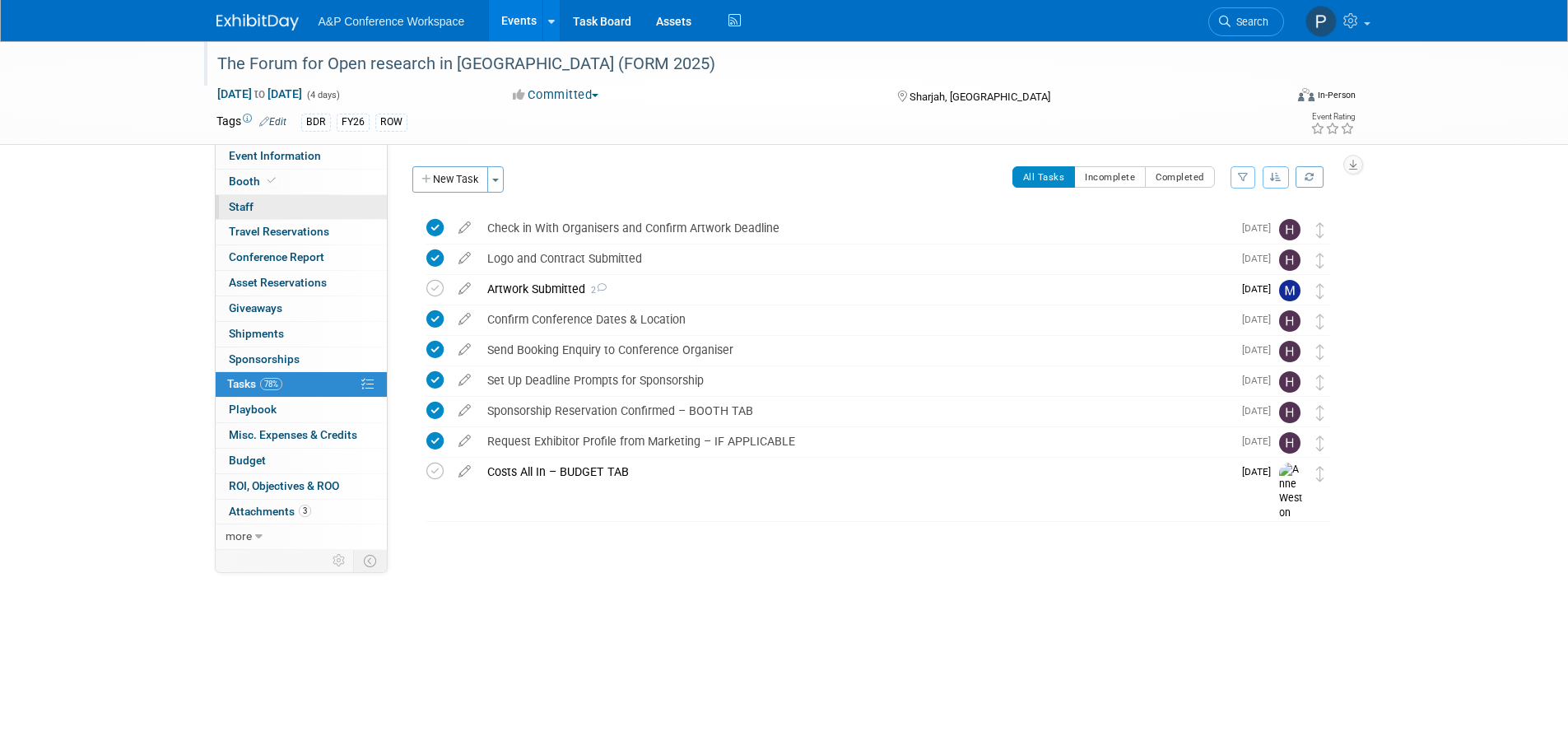
select select "Bloomsbury Digital Resources"
select select "Hannah Siegel"
select select "Phoebe Murphy-Dunn"
select select "Michelle Kelly"
select select "Open Access Awareness​"
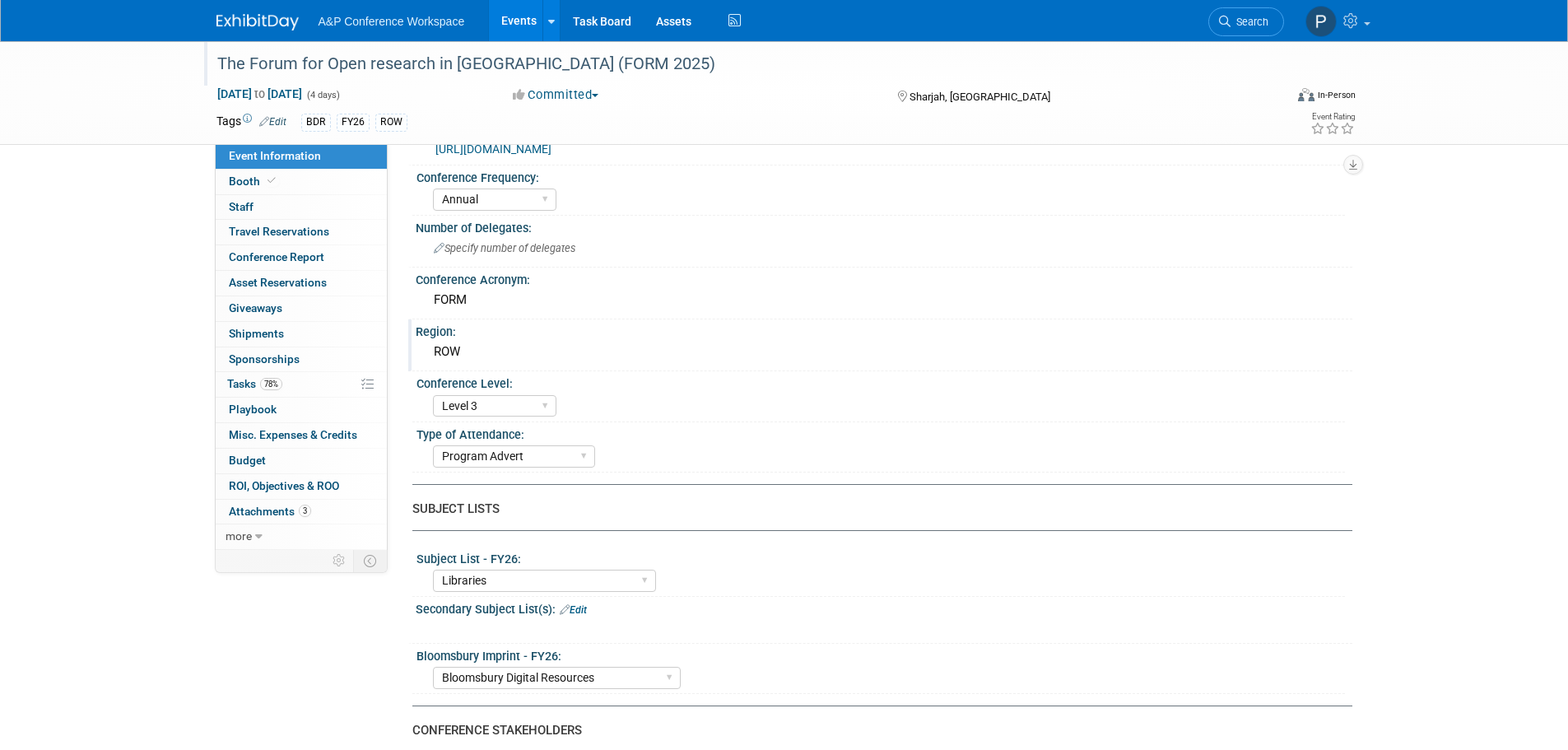
scroll to position [411, 0]
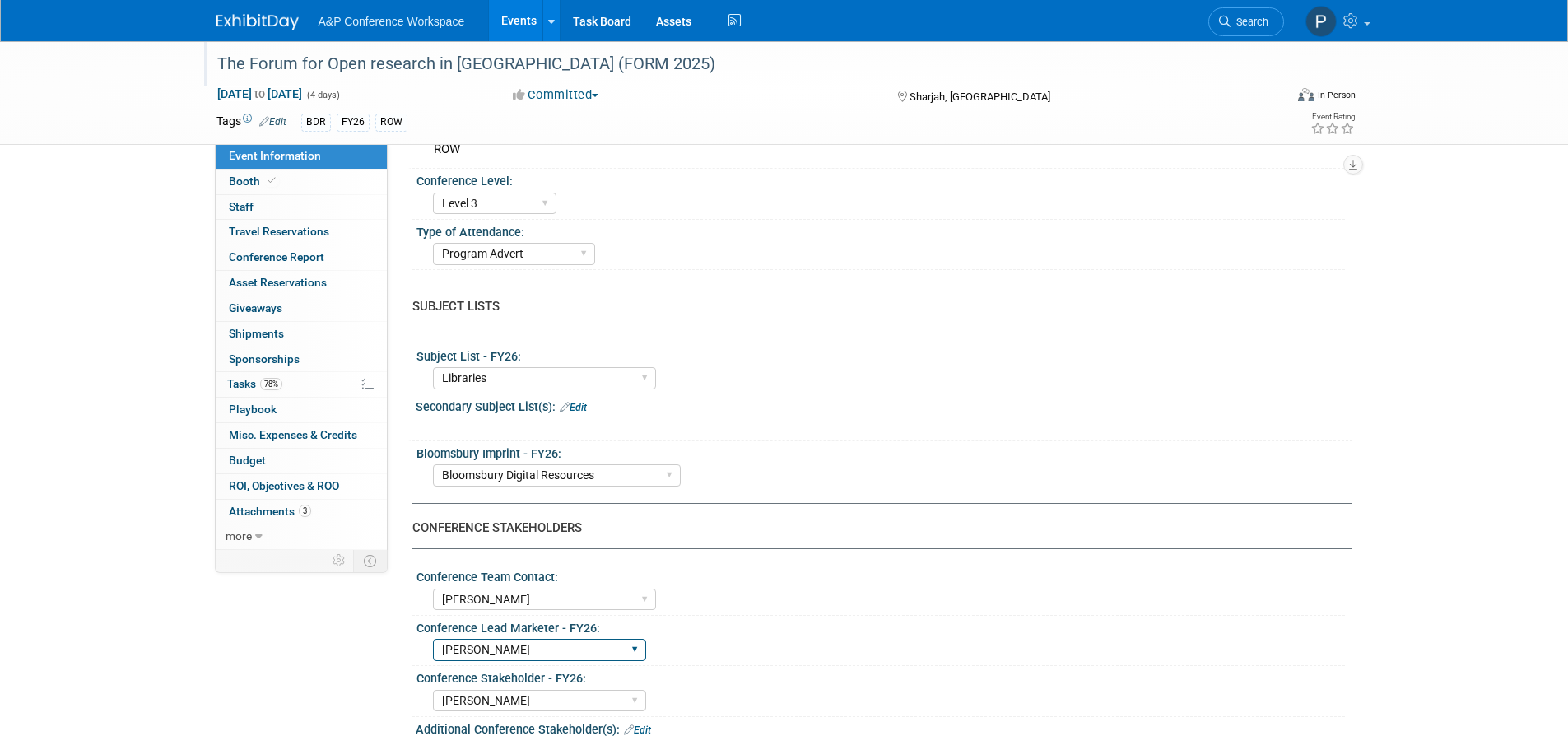
click at [574, 654] on select "Abigail Larkin Alice Billington Ami Reitmeier Amy Suratia Andy Boyd Anna Robert…" at bounding box center [540, 650] width 213 height 22
select select "Michelle Kelly"
click at [433, 639] on select "Abigail Larkin Alice Billington Ami Reitmeier Amy Suratia Andy Boyd Anna Robert…" at bounding box center [540, 650] width 213 height 22
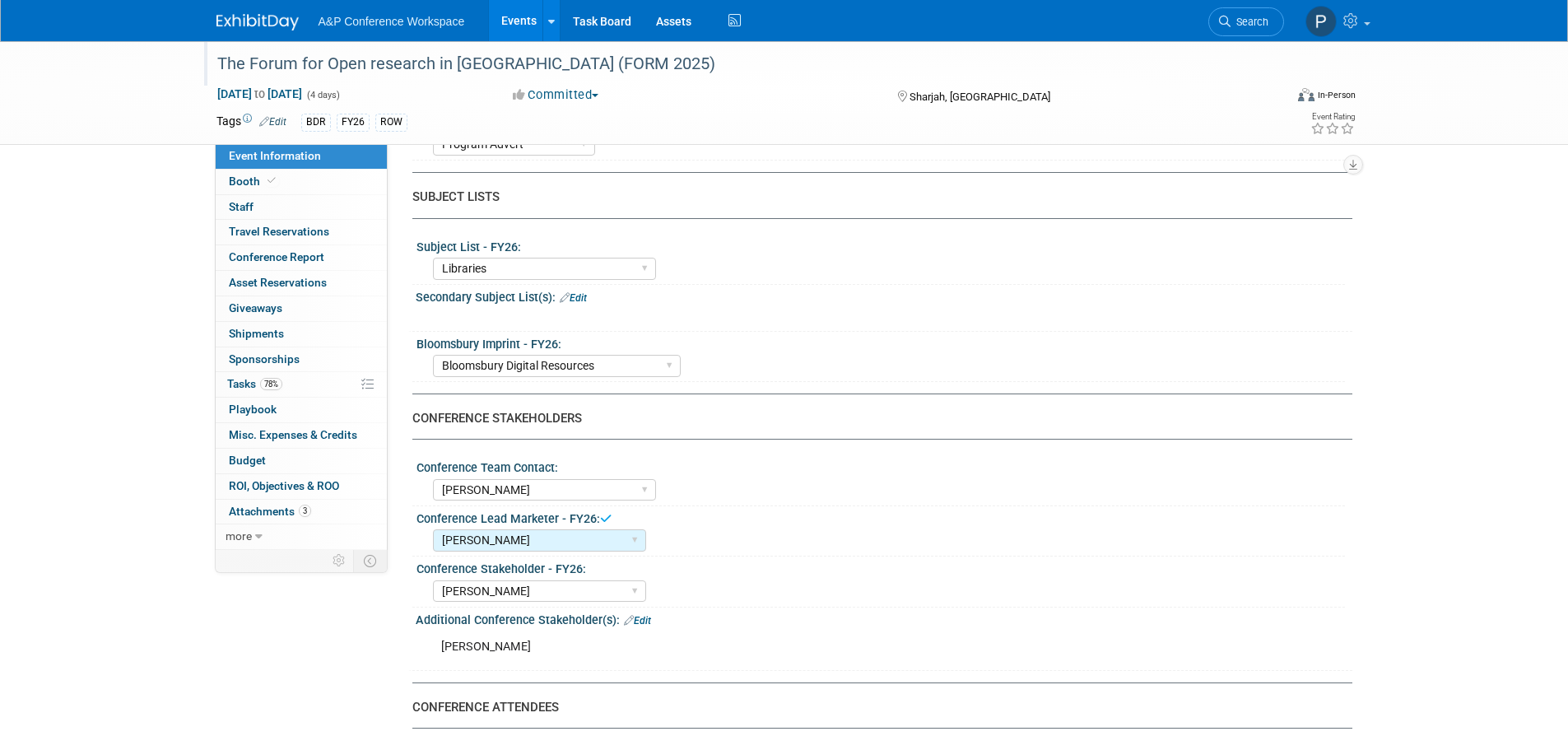
scroll to position [659, 0]
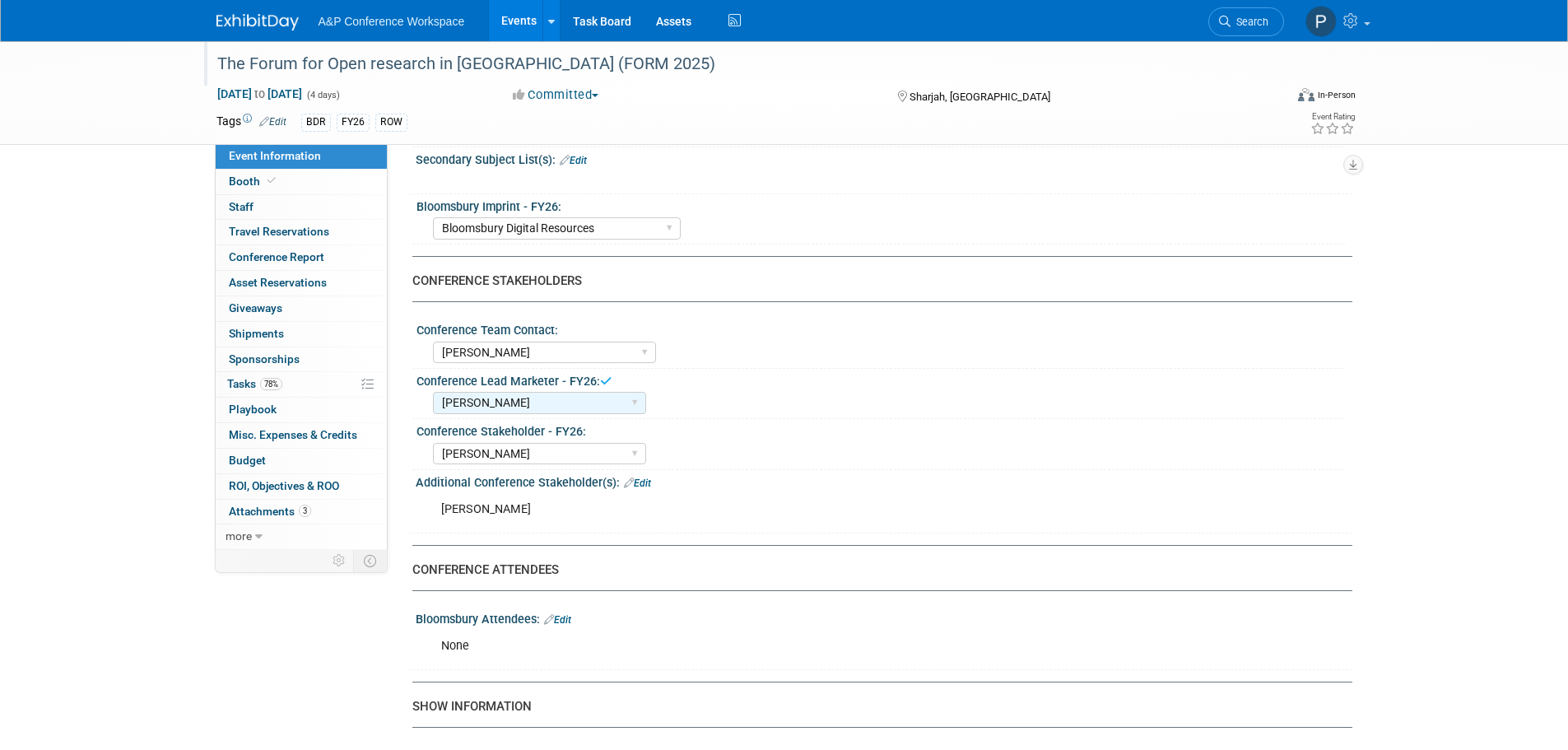
click at [1100, 346] on div "Anne Weston Matt Hambridge Amanda Oney Anne Weston & Amanda Oney Anne Weston & …" at bounding box center [889, 350] width 913 height 26
